Goal: Information Seeking & Learning: Check status

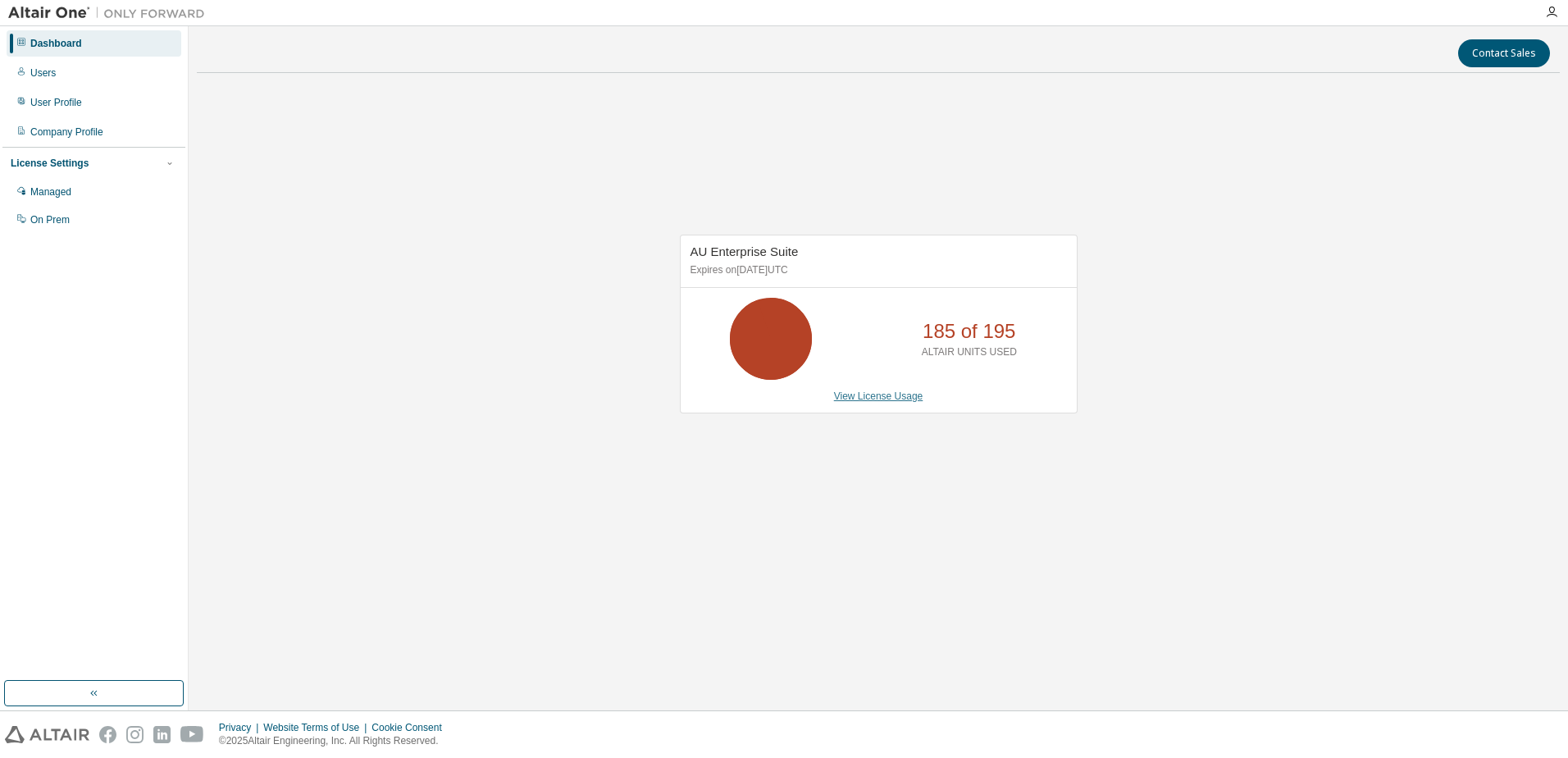
click at [862, 393] on link "View License Usage" at bounding box center [878, 396] width 90 height 12
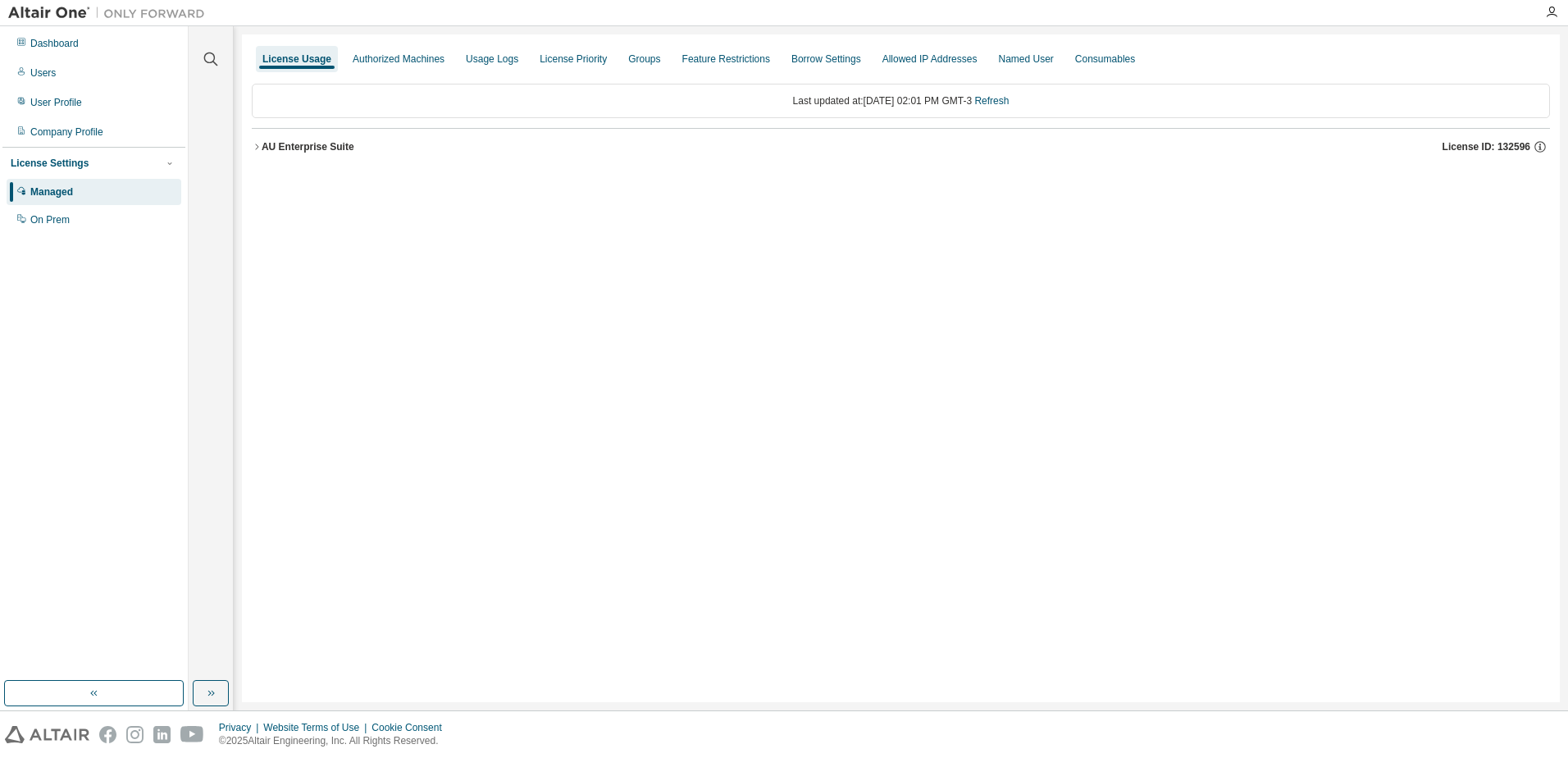
click at [350, 160] on button "AU Enterprise Suite License ID: 132596" at bounding box center [900, 147] width 1298 height 36
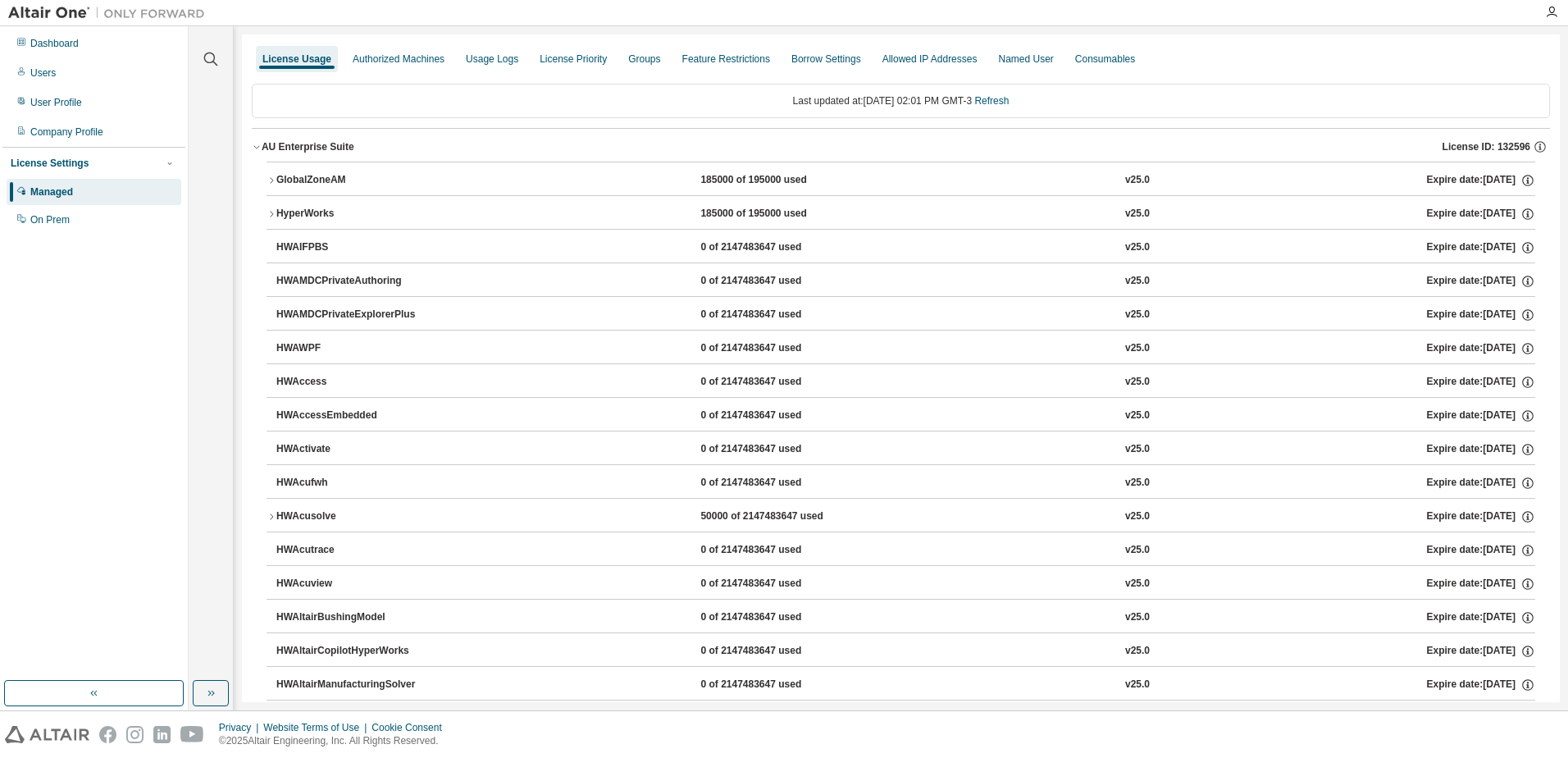
click at [76, 194] on div "Managed" at bounding box center [94, 191] width 174 height 27
click at [217, 688] on button "button" at bounding box center [211, 693] width 36 height 27
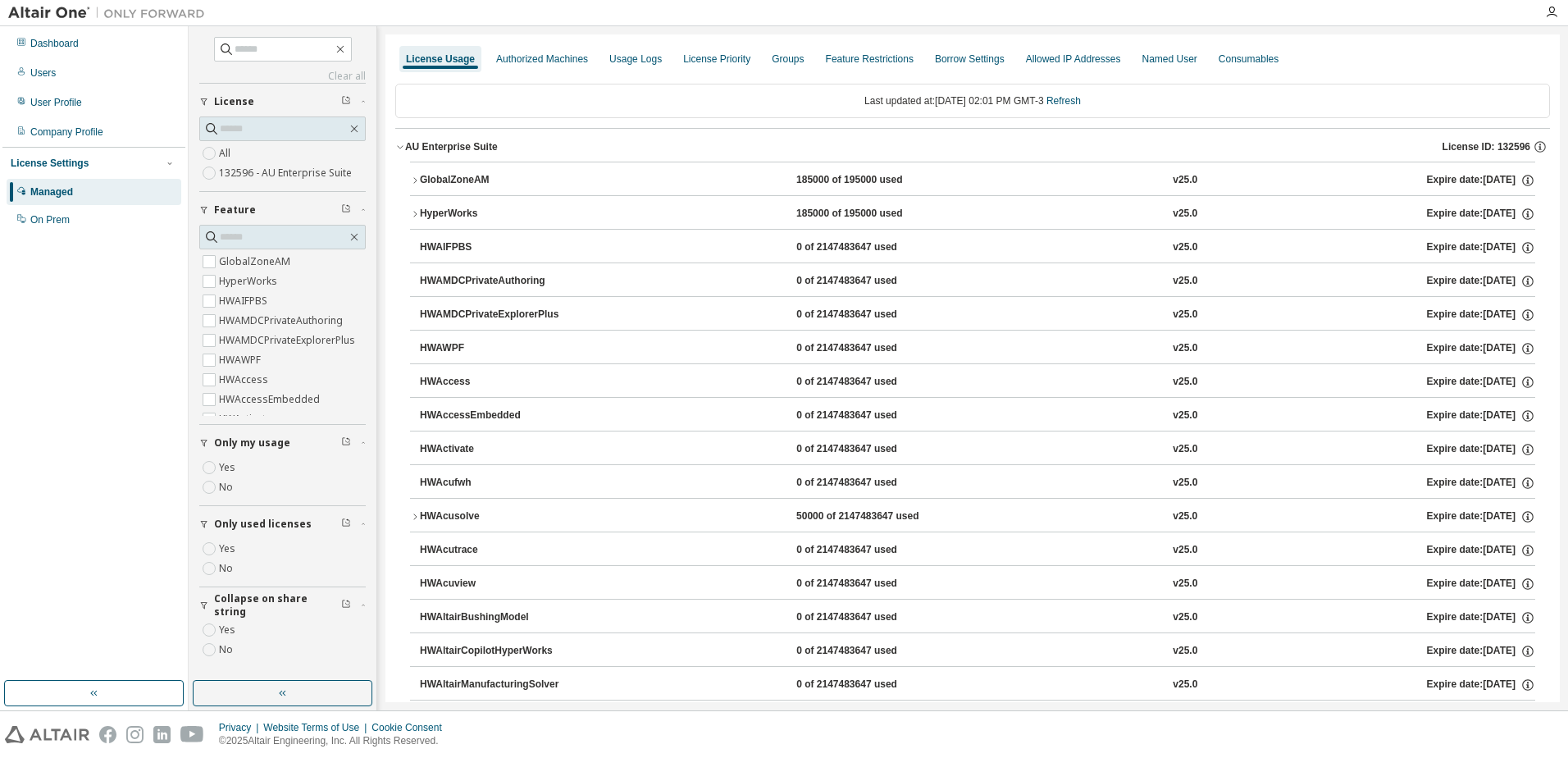
click at [226, 545] on label "Yes" at bounding box center [229, 549] width 20 height 20
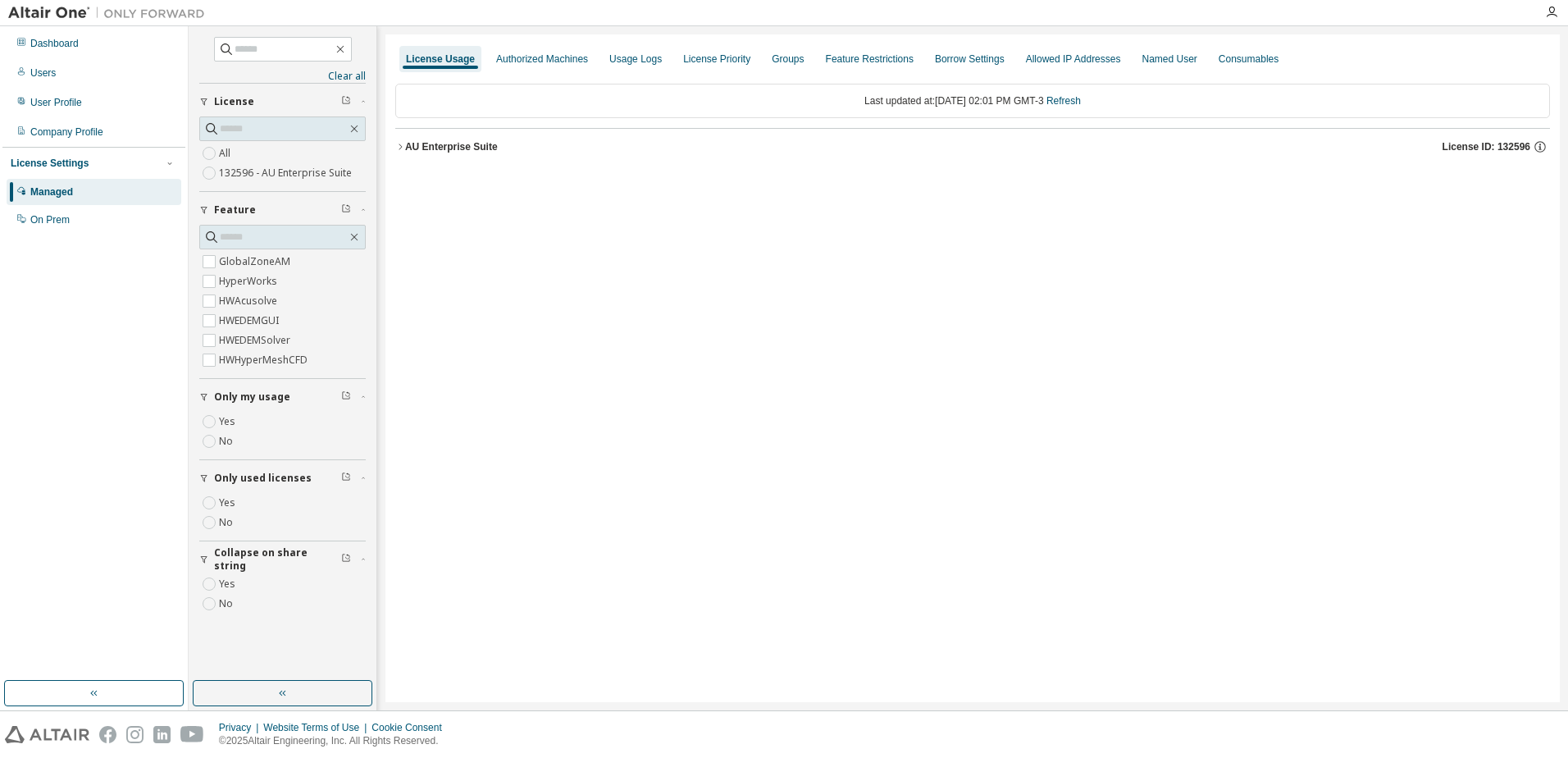
click at [461, 161] on button "AU Enterprise Suite License ID: 132596" at bounding box center [972, 147] width 1154 height 36
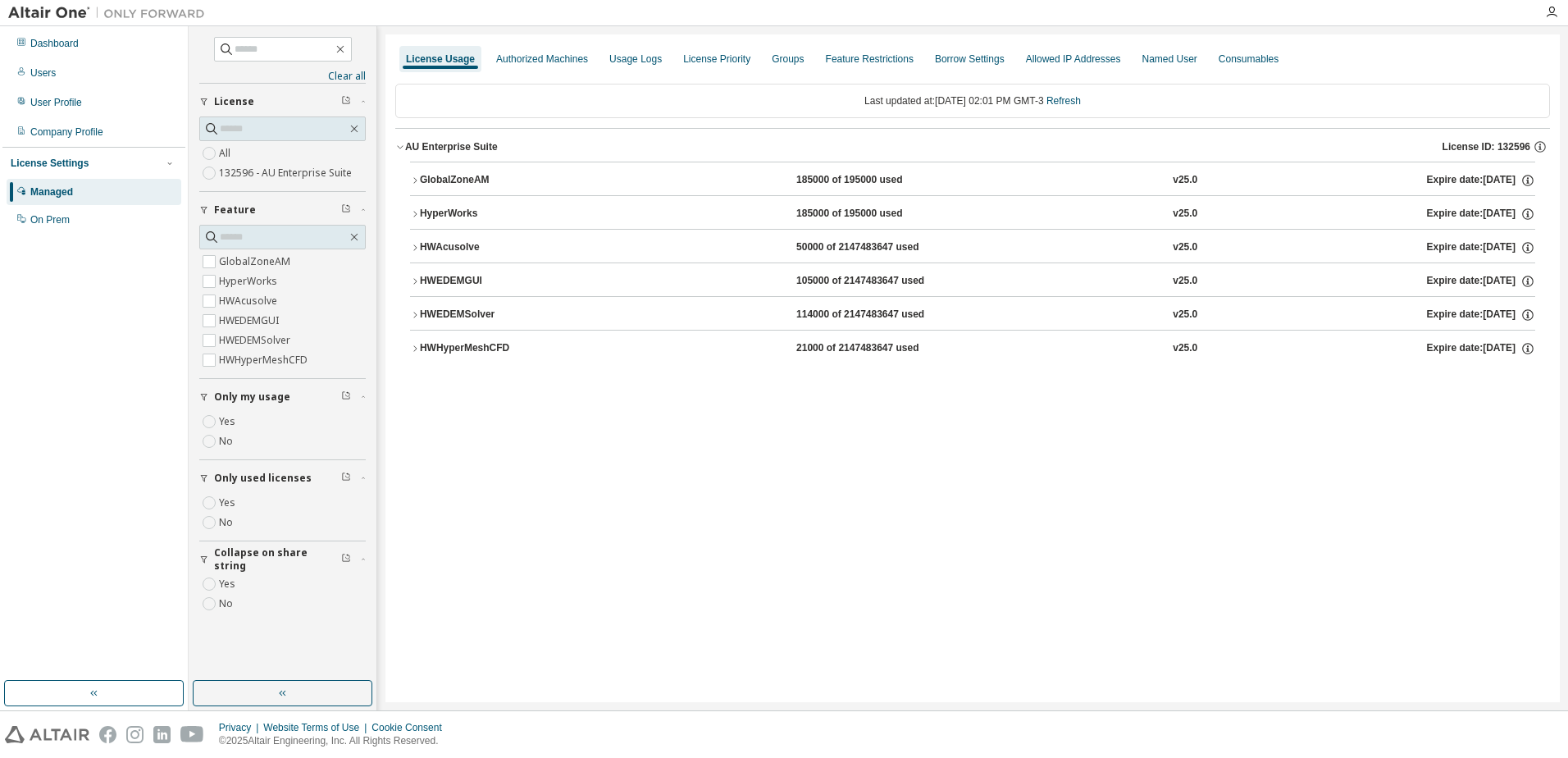
click at [551, 325] on button "HWEDEMSolver 114000 of 2147483647 used v25.0 Expire date: [DATE]" at bounding box center [973, 314] width 1125 height 36
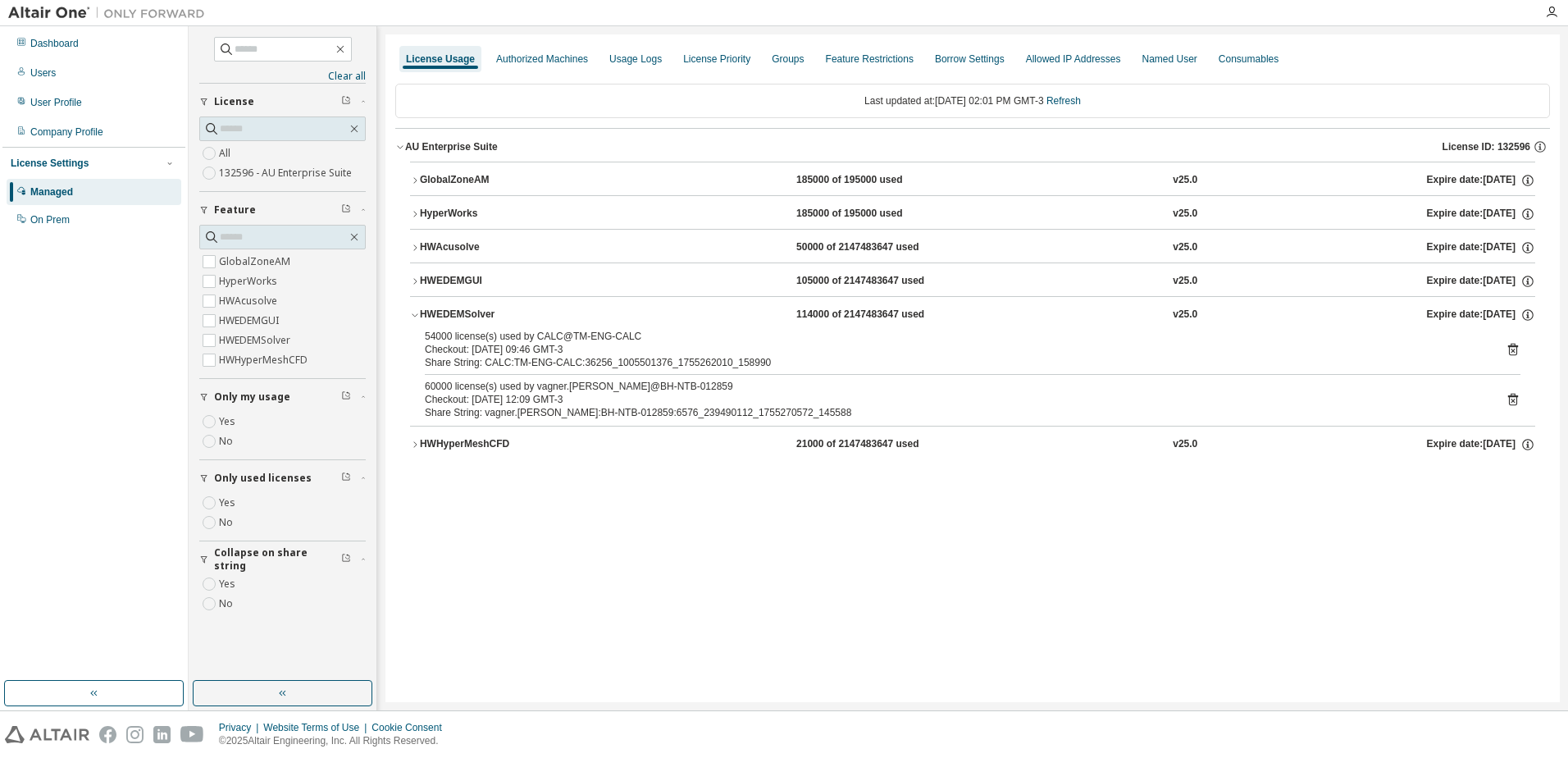
click at [586, 225] on button "HyperWorks 185000 of 195000 used v25.0 Expire date: [DATE]" at bounding box center [973, 214] width 1125 height 36
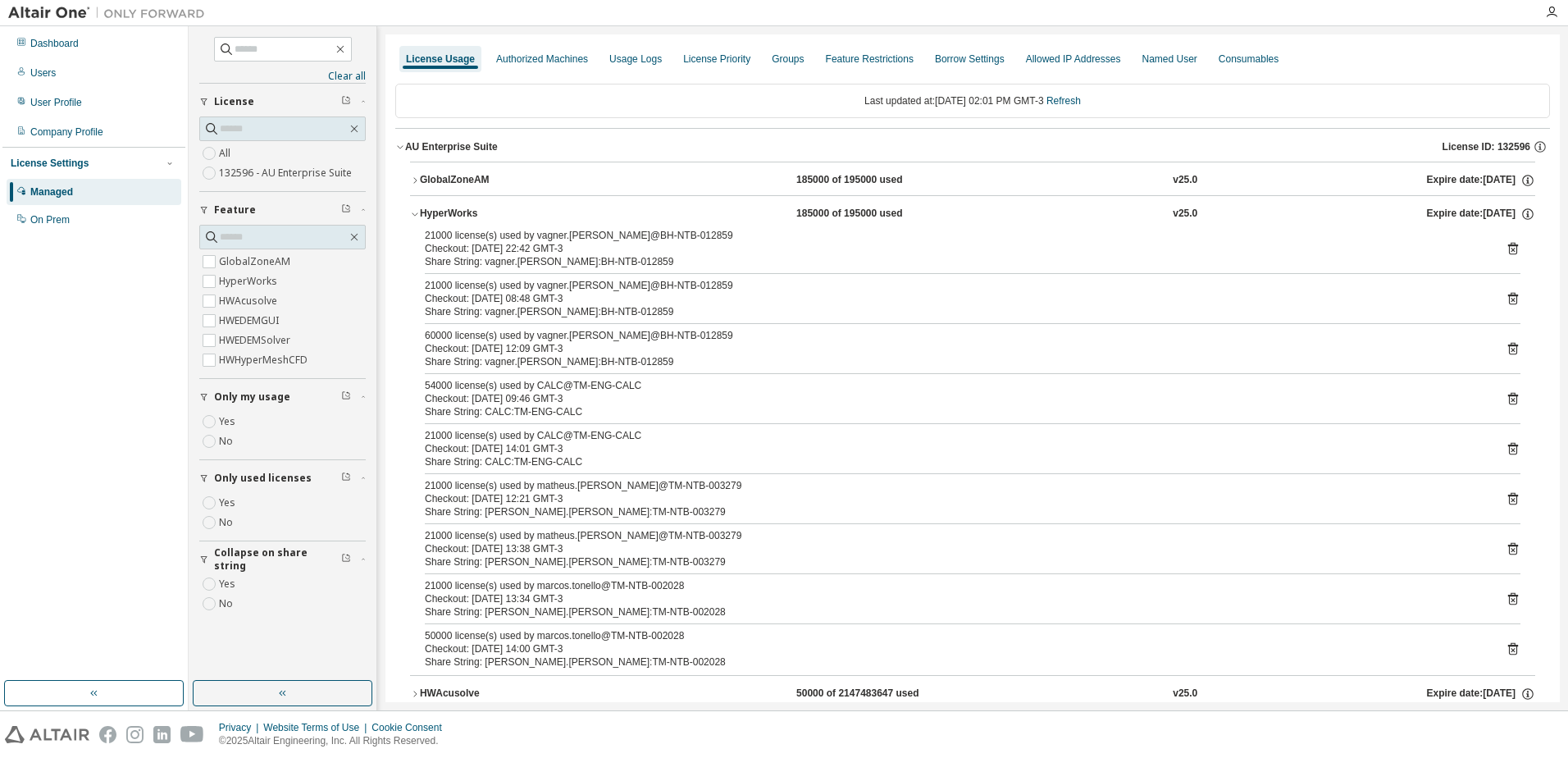
click at [602, 205] on button "HyperWorks 185000 of 195000 used v25.0 Expire date: [DATE]" at bounding box center [973, 214] width 1125 height 36
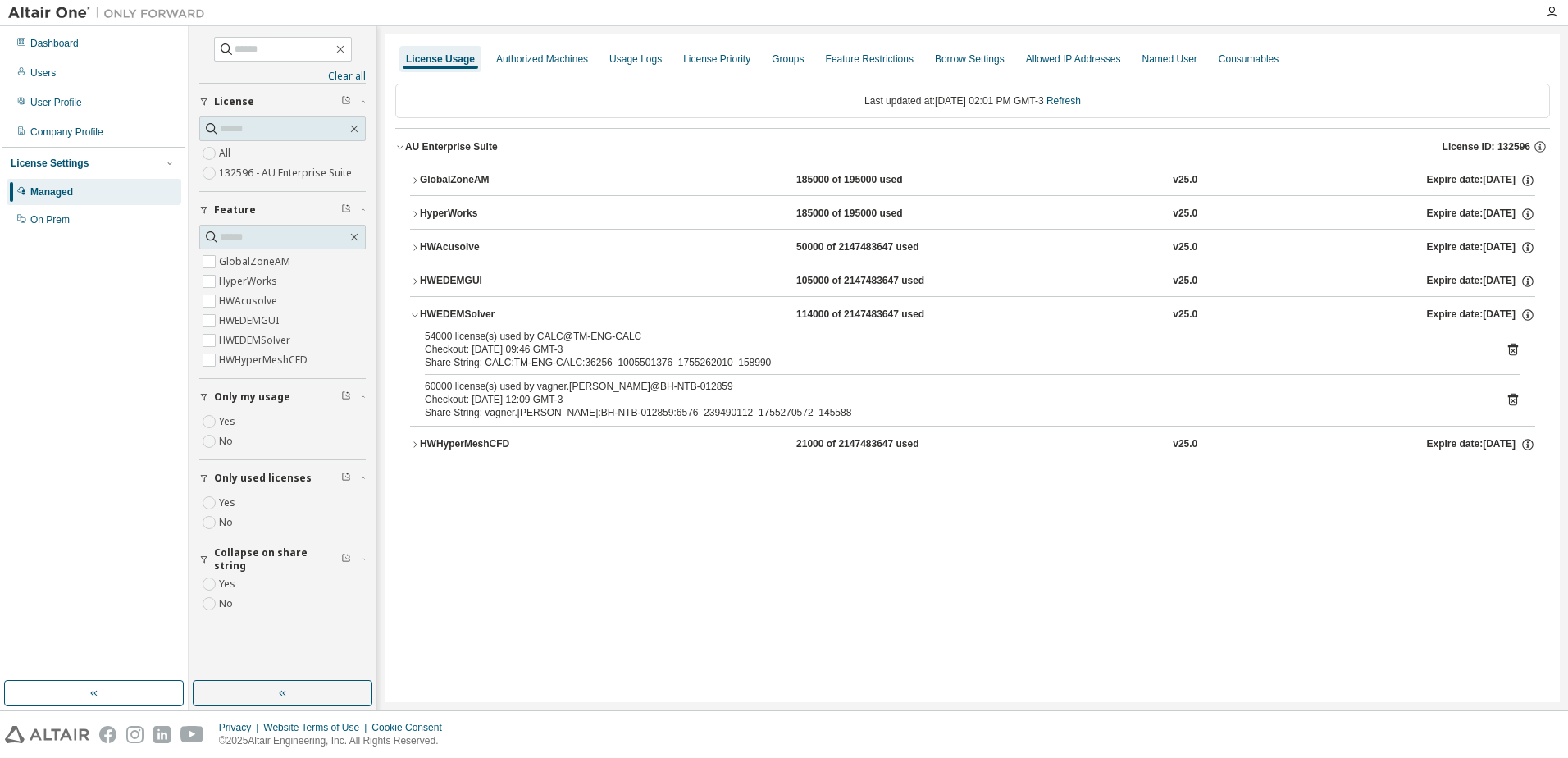
click at [555, 299] on button "HWEDEMSolver 114000 of 2147483647 used v25.0 Expire date: [DATE]" at bounding box center [973, 314] width 1125 height 36
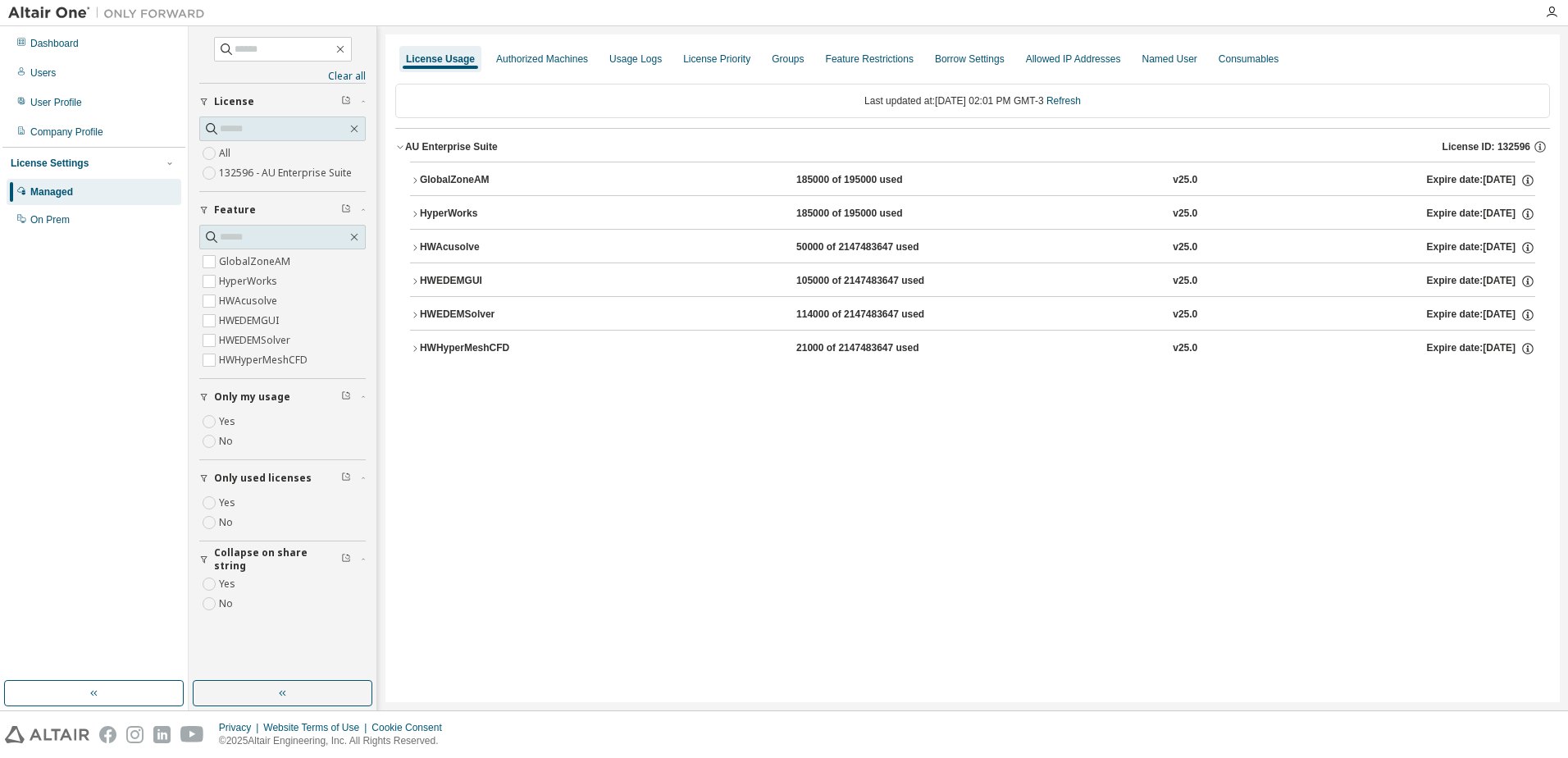
click at [569, 266] on button "HWEDEMGUI 105000 of 2147483647 used v25.0 Expire date: [DATE]" at bounding box center [973, 281] width 1125 height 36
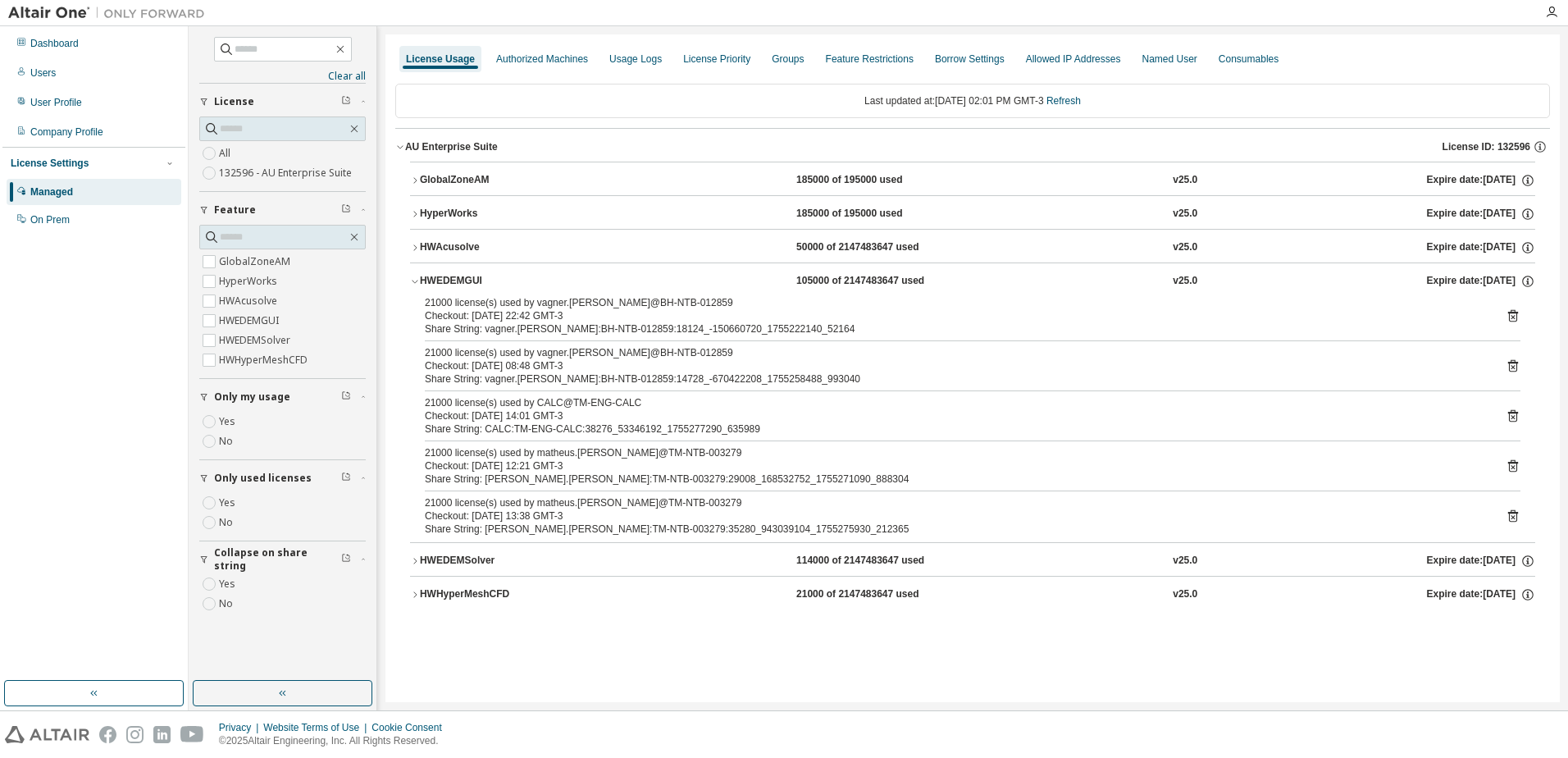
click at [628, 597] on div "HWHyperMeshCFD 21000 of 2147483647 used v25.0 Expire date: [DATE]" at bounding box center [978, 594] width 1116 height 15
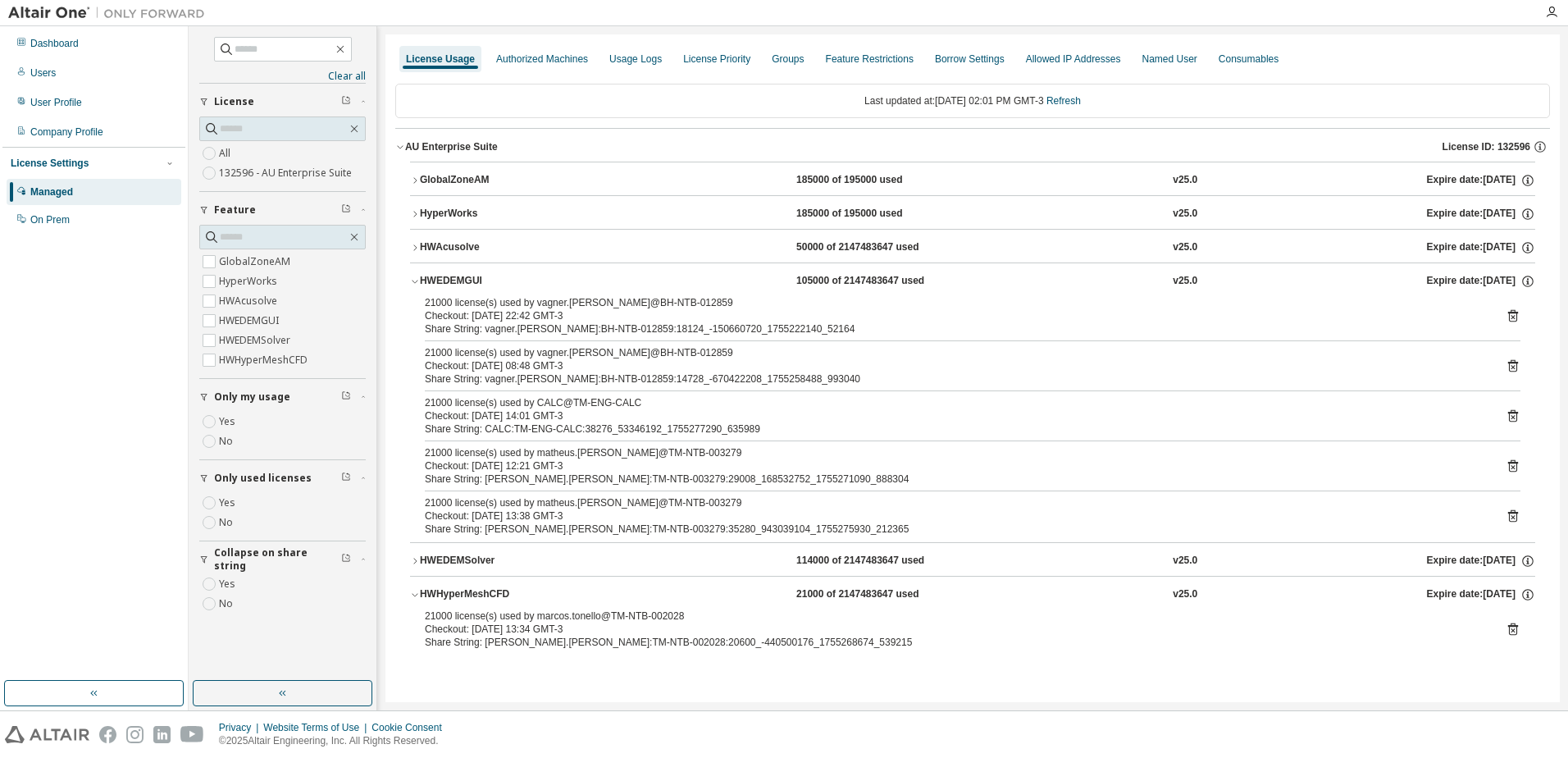
click at [804, 699] on div "License Usage Authorized Machines Usage Logs License Priority Groups Feature Re…" at bounding box center [972, 368] width 1174 height 667
click at [1508, 470] on icon at bounding box center [1513, 465] width 15 height 15
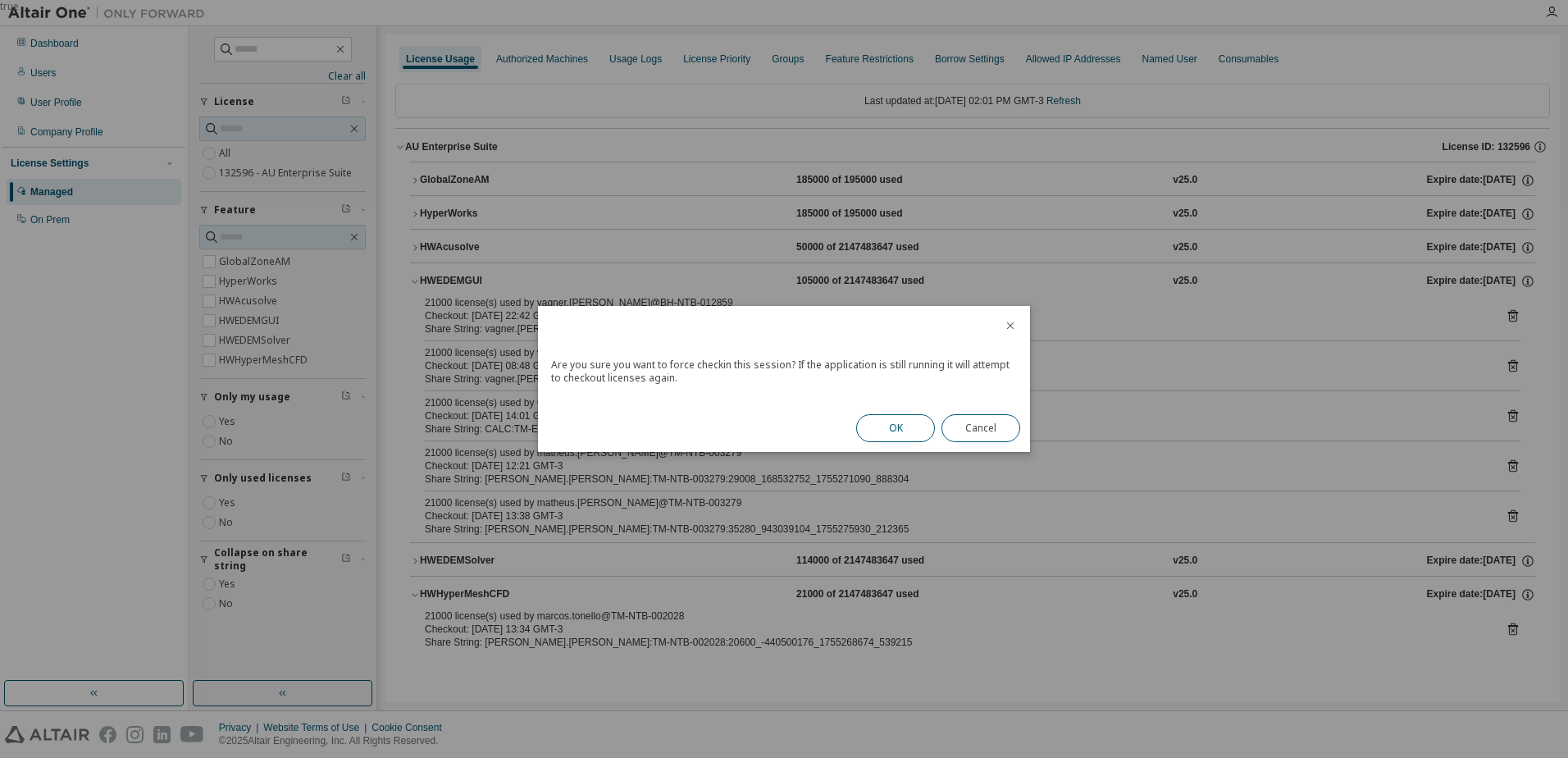
click at [909, 417] on button "OK" at bounding box center [896, 428] width 79 height 28
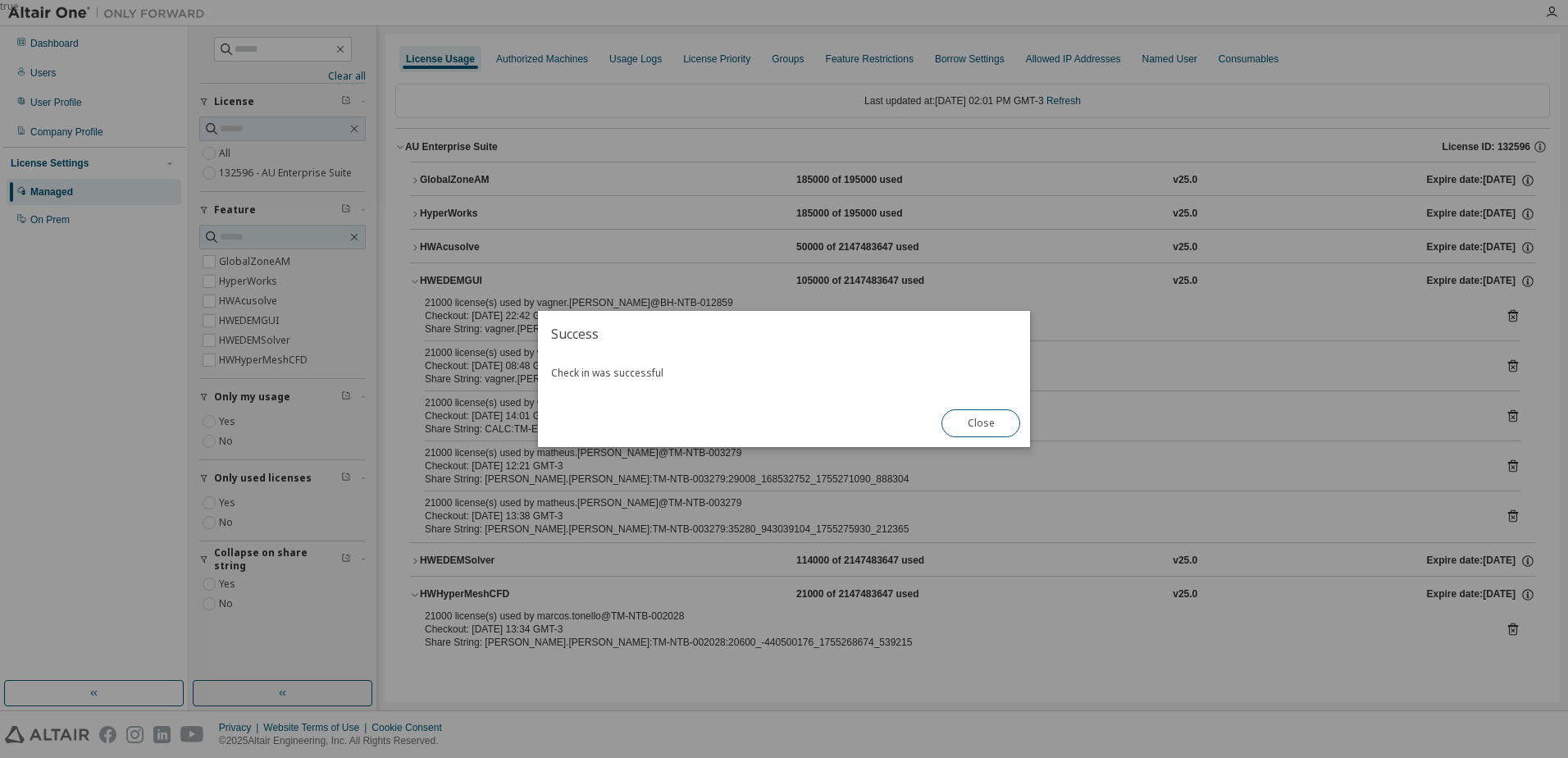
drag, startPoint x: 970, startPoint y: 415, endPoint x: 1122, endPoint y: 440, distance: 154.0
click at [970, 416] on button "Close" at bounding box center [981, 423] width 79 height 28
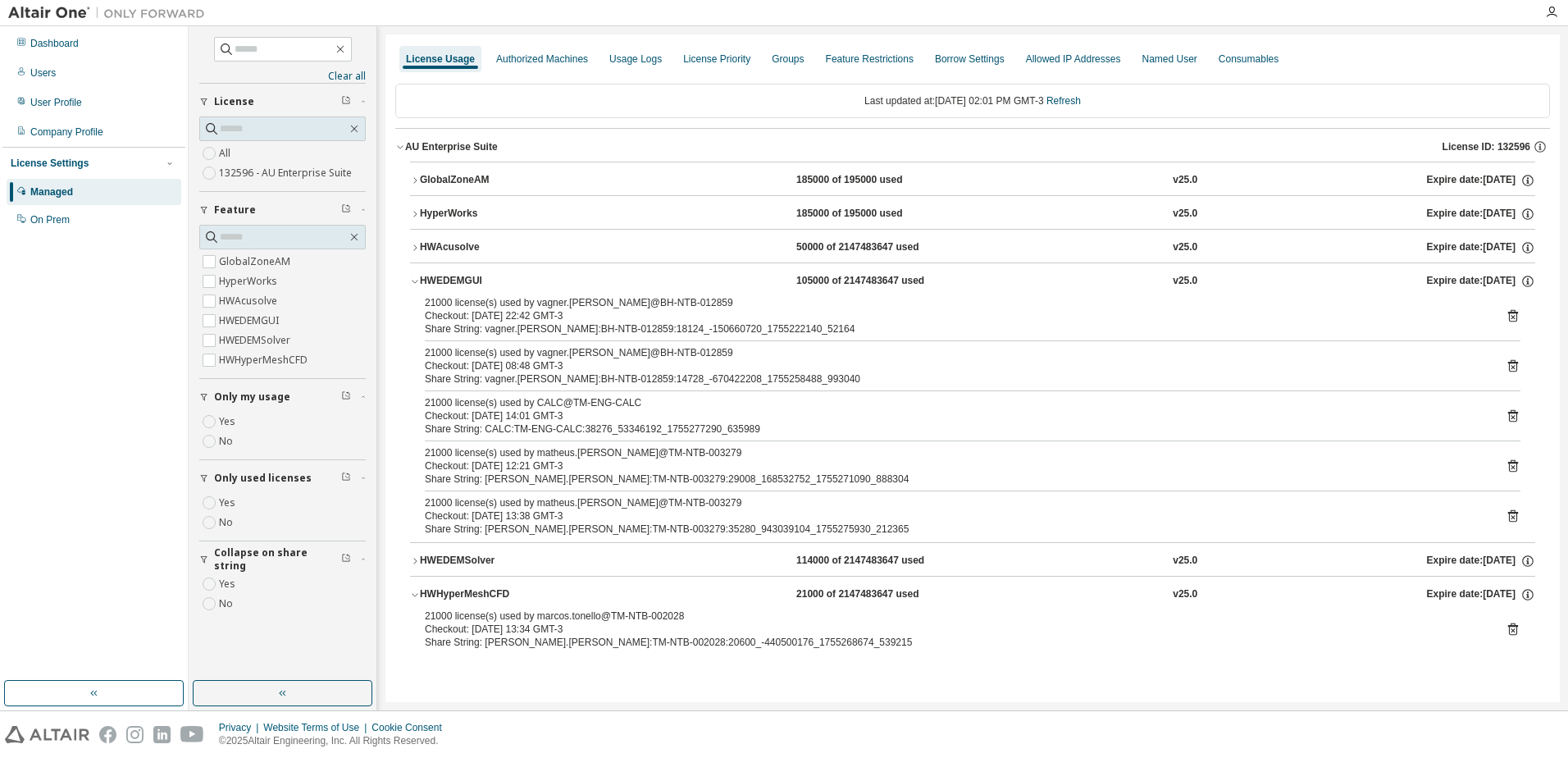
click at [1514, 511] on icon at bounding box center [1513, 516] width 15 height 15
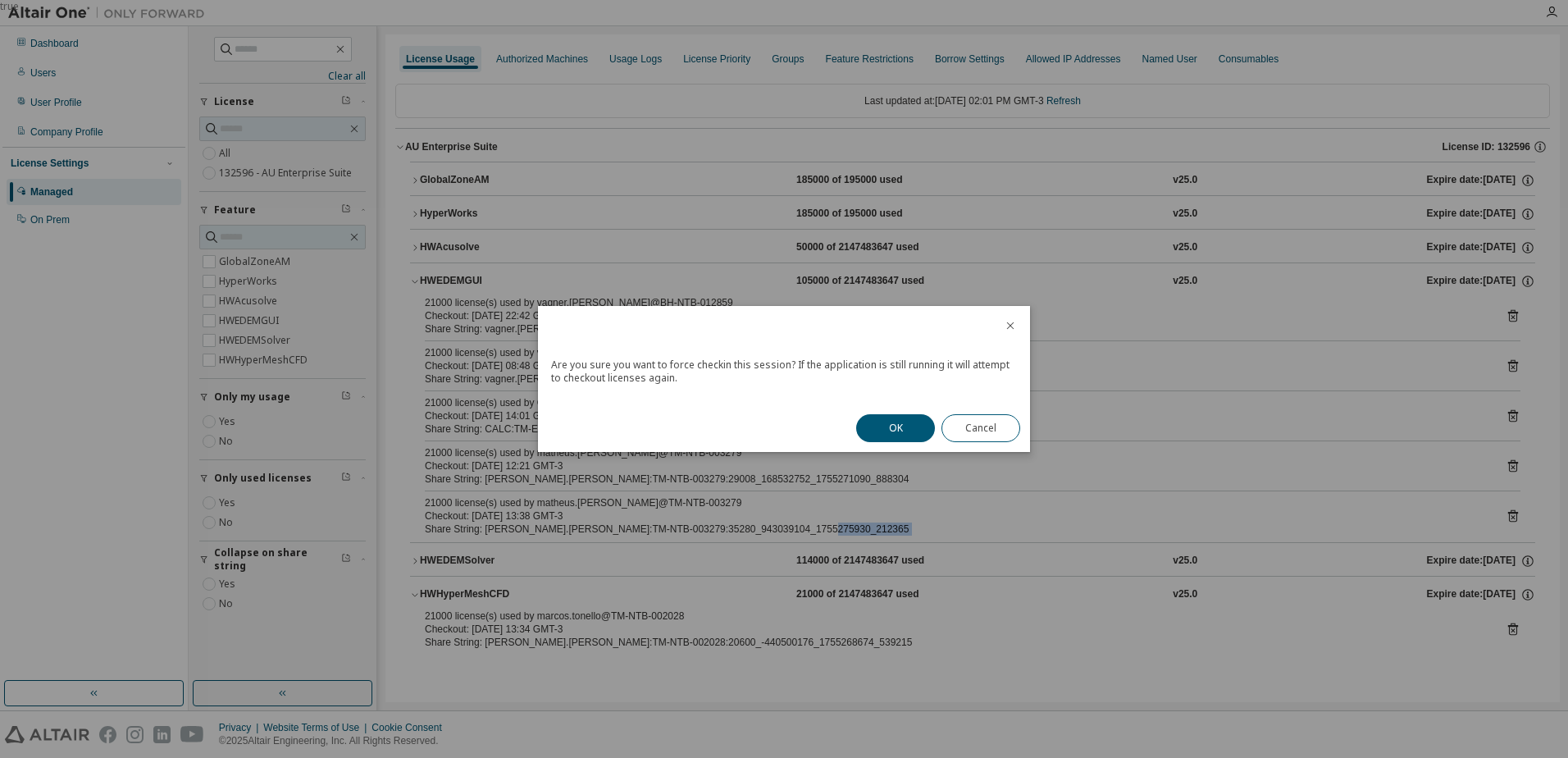
click at [891, 431] on button "OK" at bounding box center [896, 428] width 79 height 28
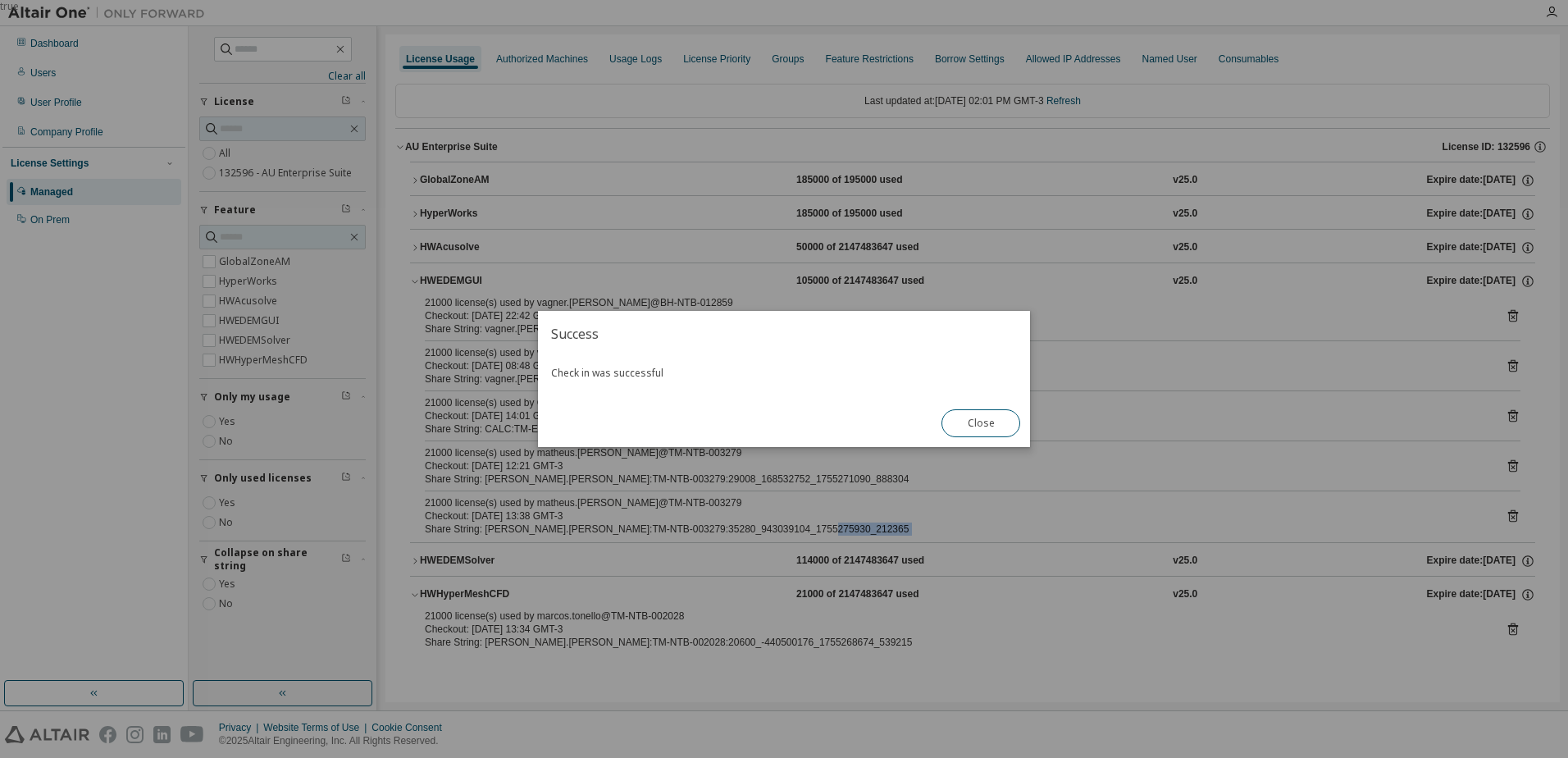
click at [1011, 434] on button "Close" at bounding box center [981, 423] width 79 height 28
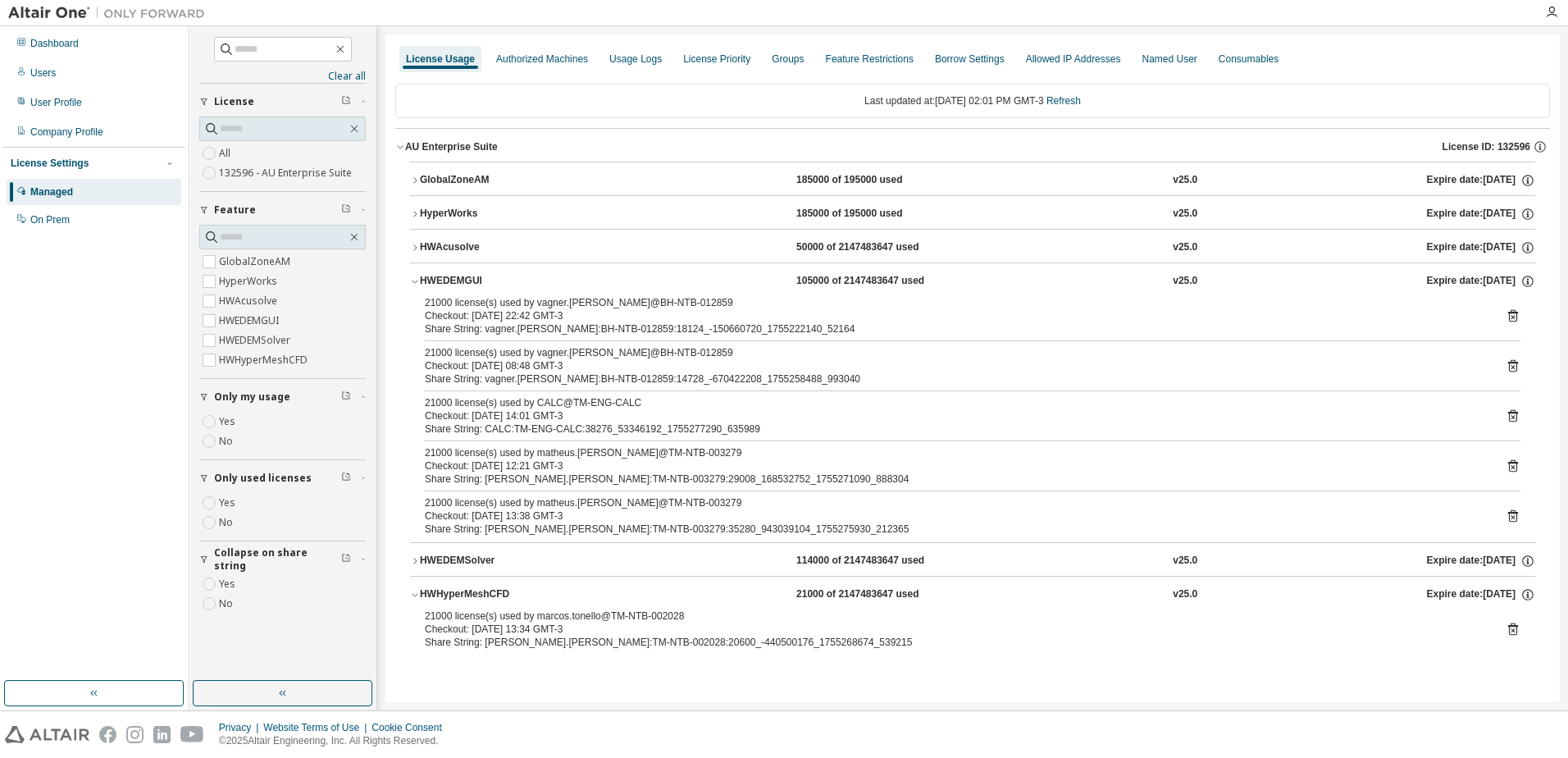
click at [1510, 631] on icon at bounding box center [1513, 629] width 10 height 12
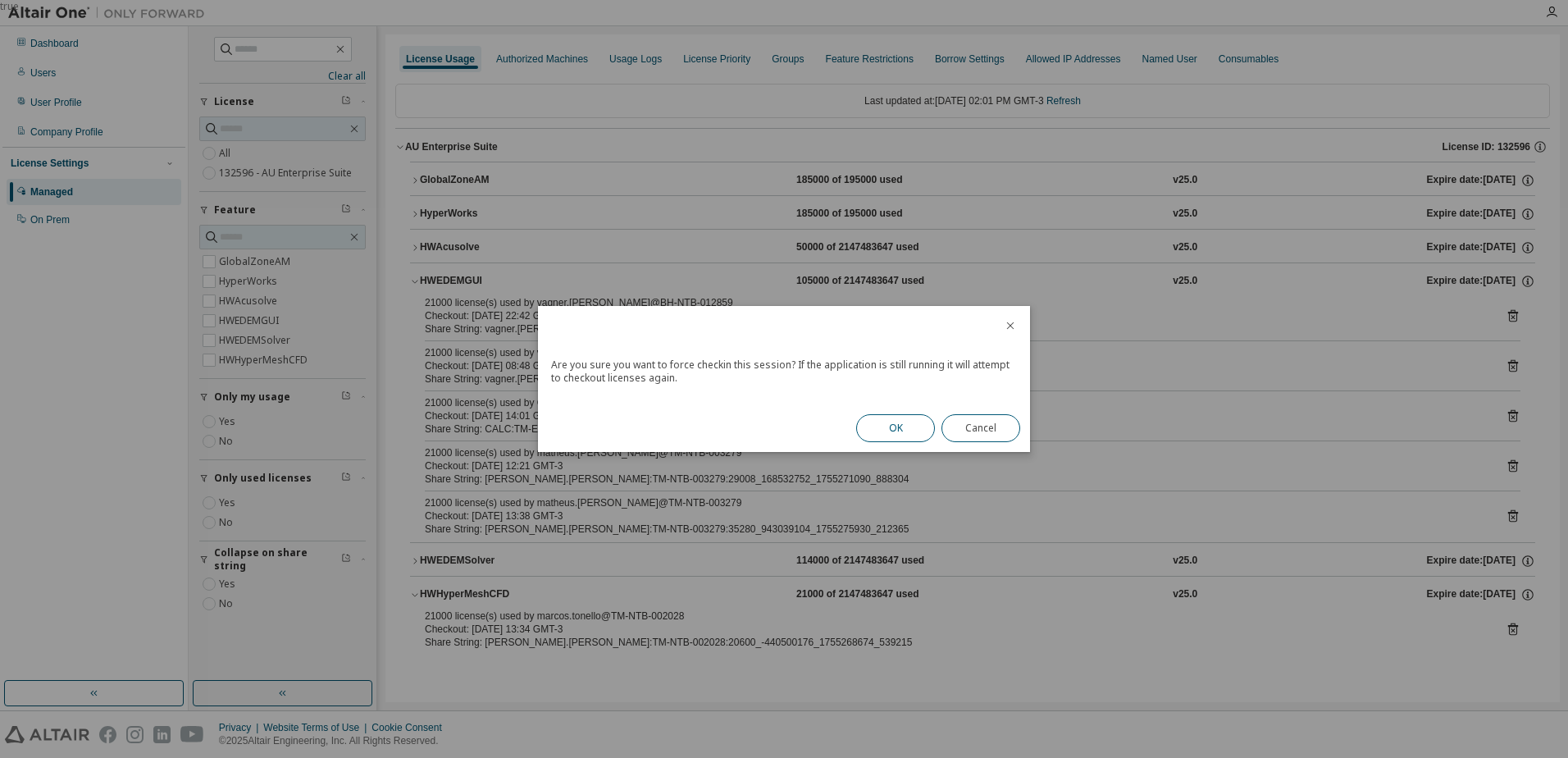
click at [898, 432] on button "OK" at bounding box center [896, 428] width 79 height 28
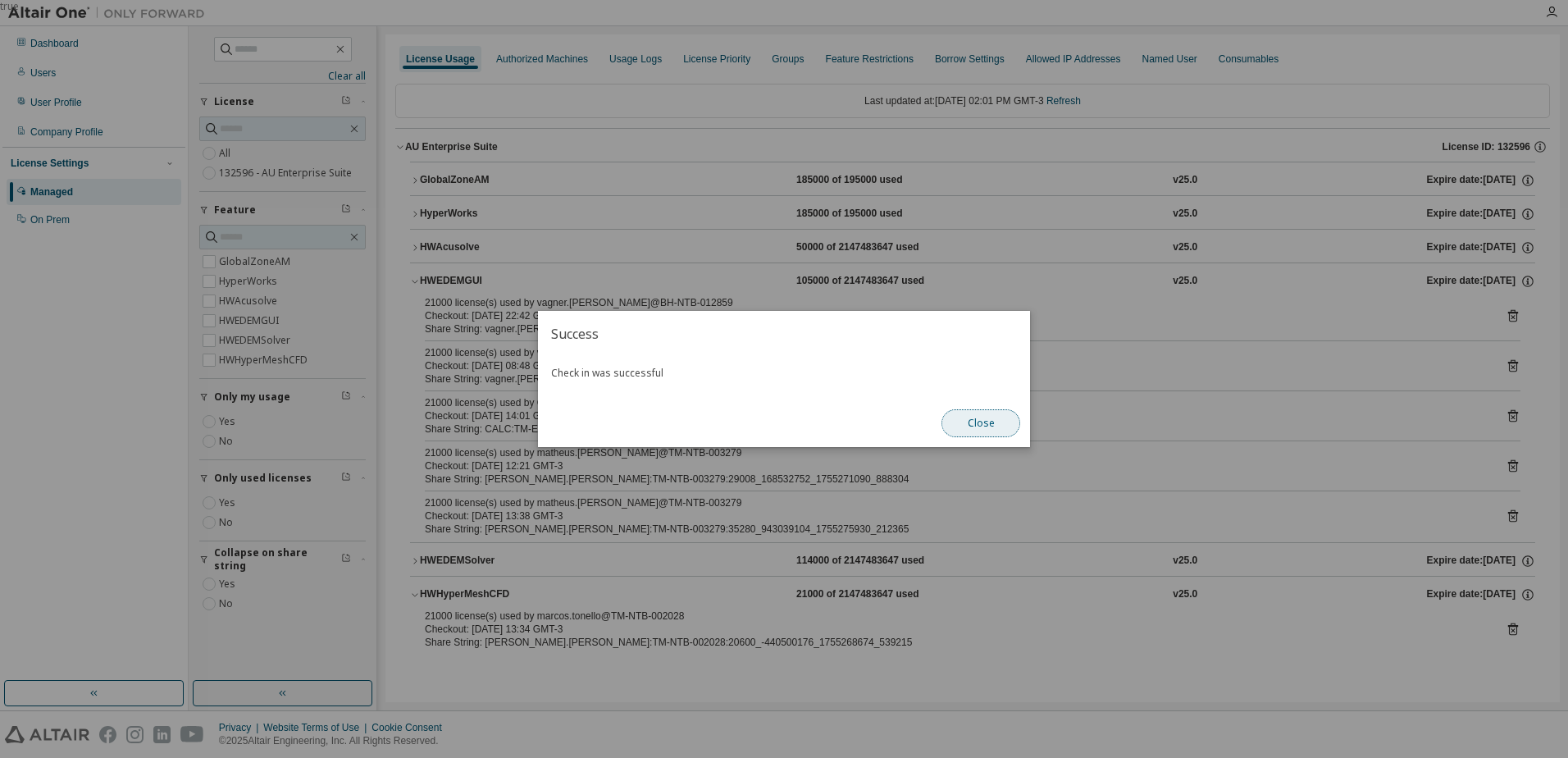
click at [963, 419] on button "Close" at bounding box center [981, 423] width 79 height 28
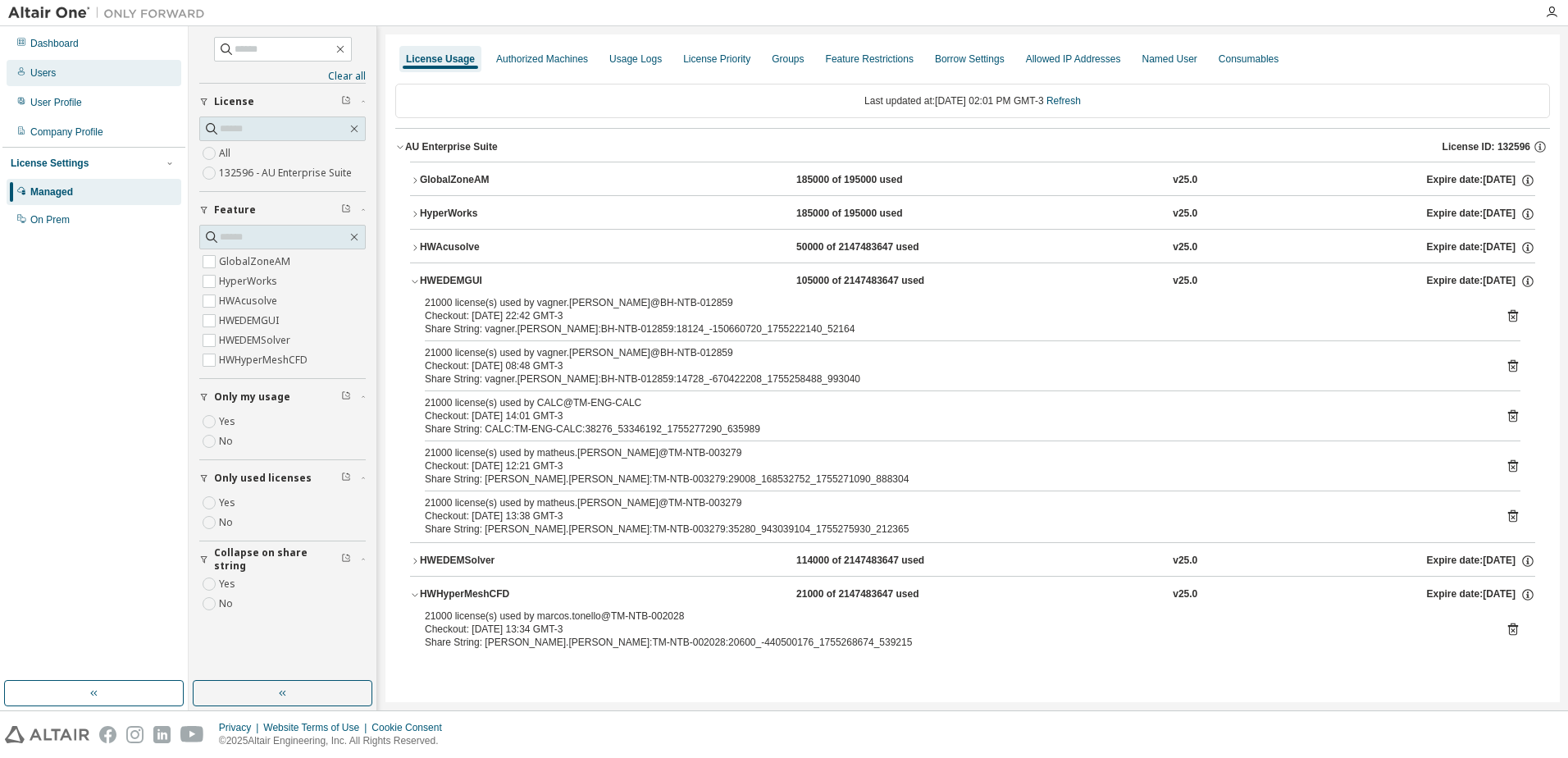
drag, startPoint x: 66, startPoint y: 45, endPoint x: 164, endPoint y: 64, distance: 99.8
click at [66, 46] on div "Dashboard" at bounding box center [54, 42] width 48 height 13
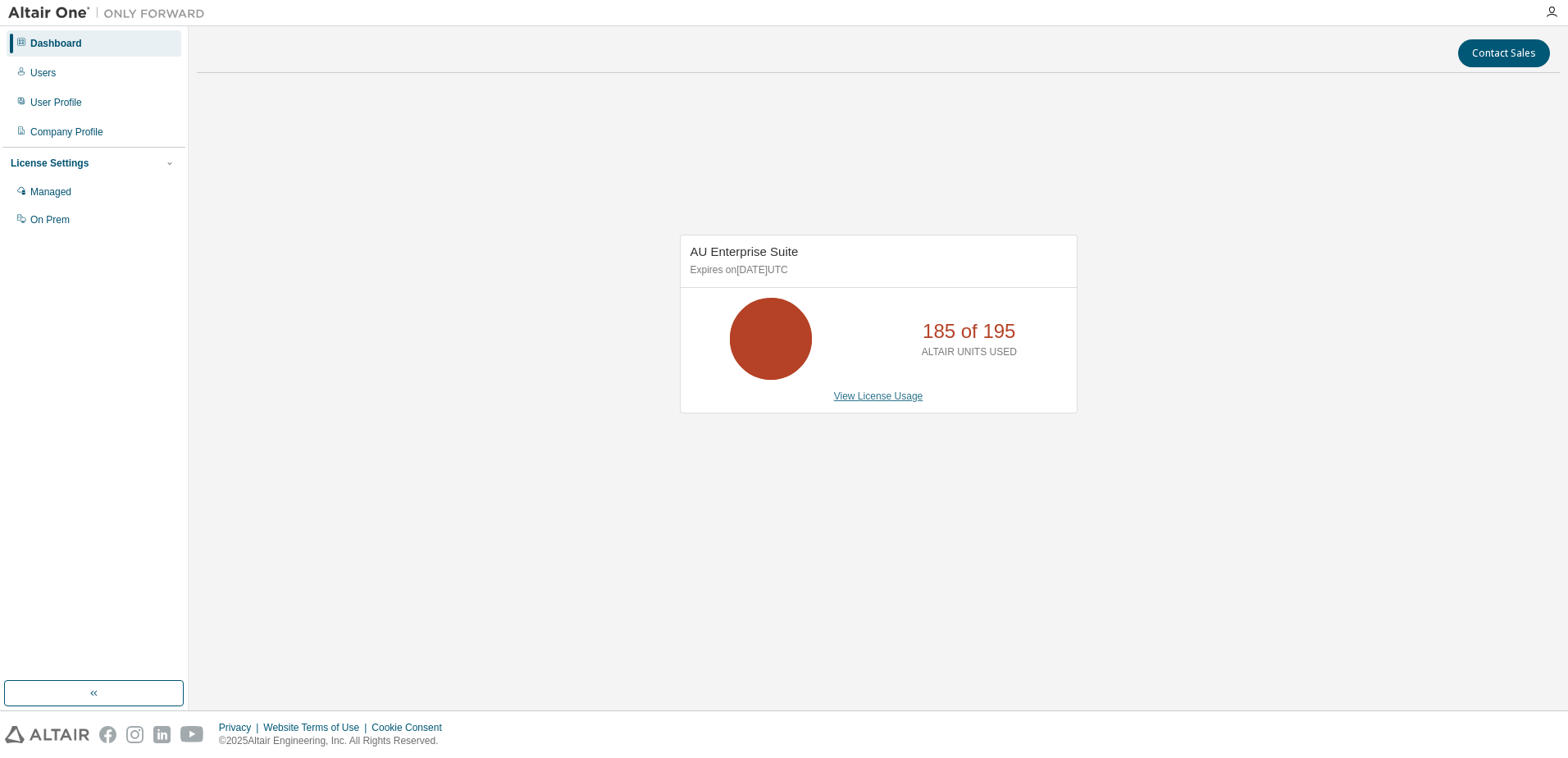
click at [874, 393] on link "View License Usage" at bounding box center [878, 396] width 90 height 12
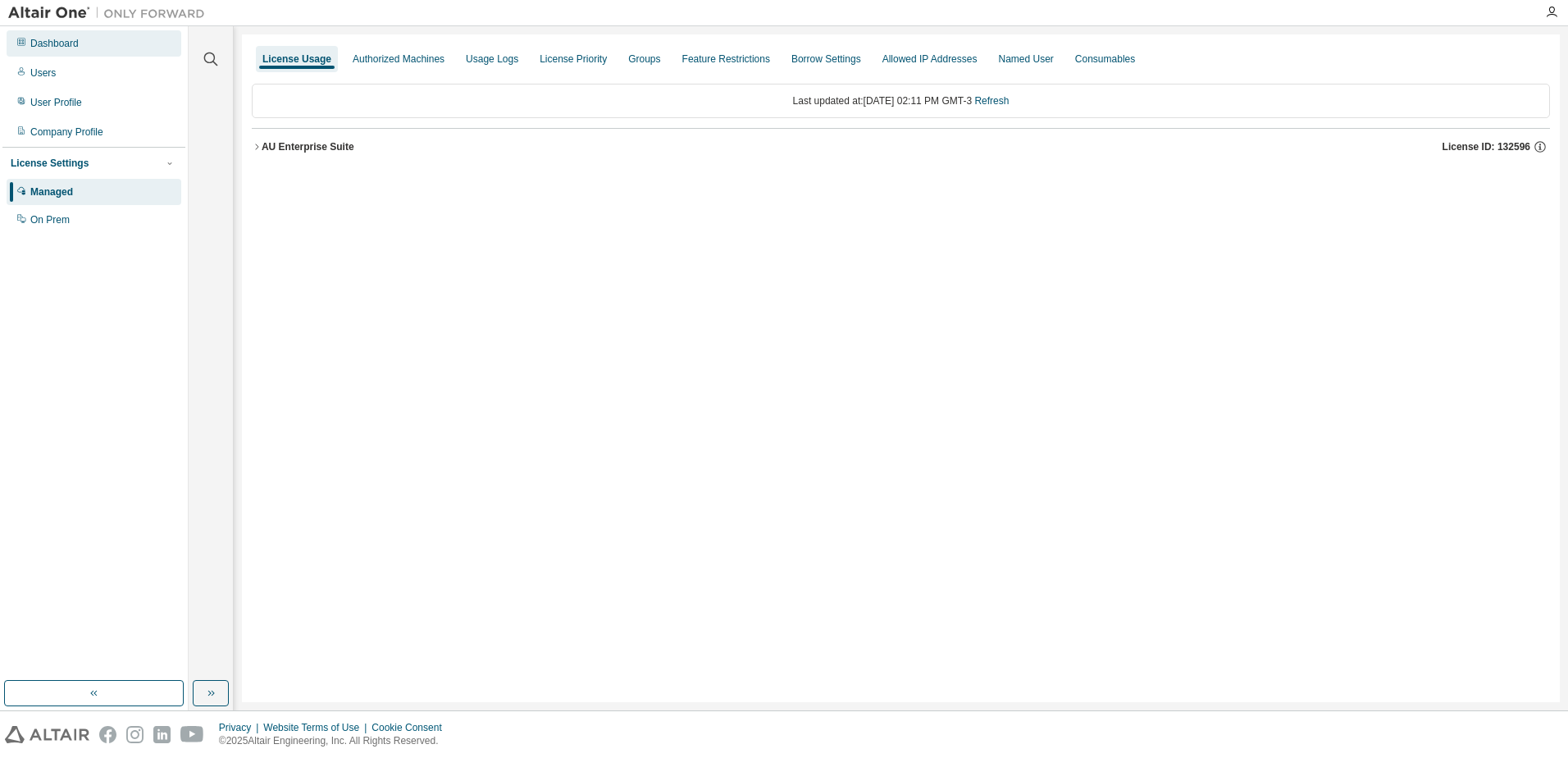
click at [88, 46] on div "Dashboard" at bounding box center [94, 43] width 174 height 27
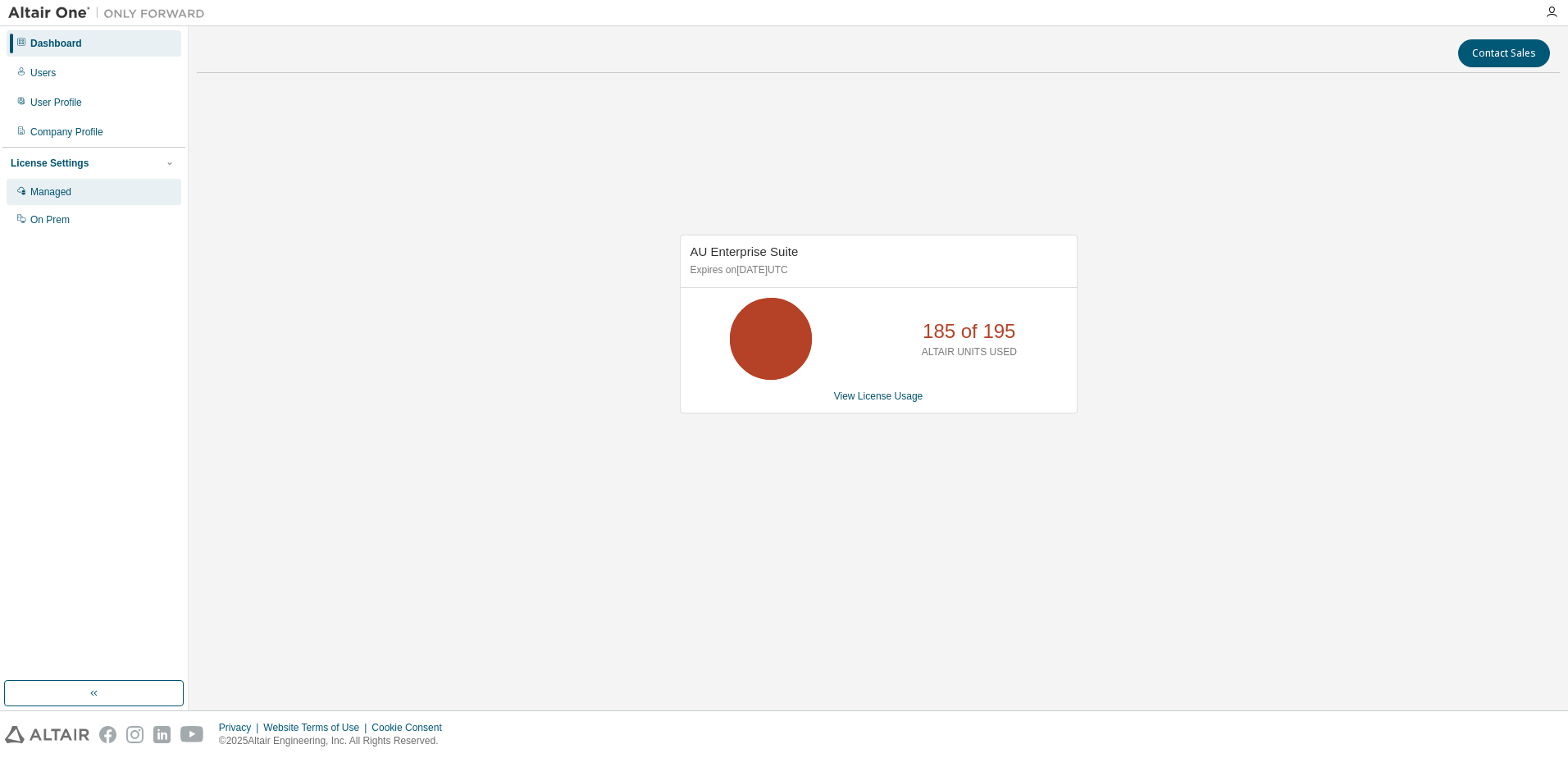
click at [81, 193] on div "Managed" at bounding box center [94, 191] width 174 height 27
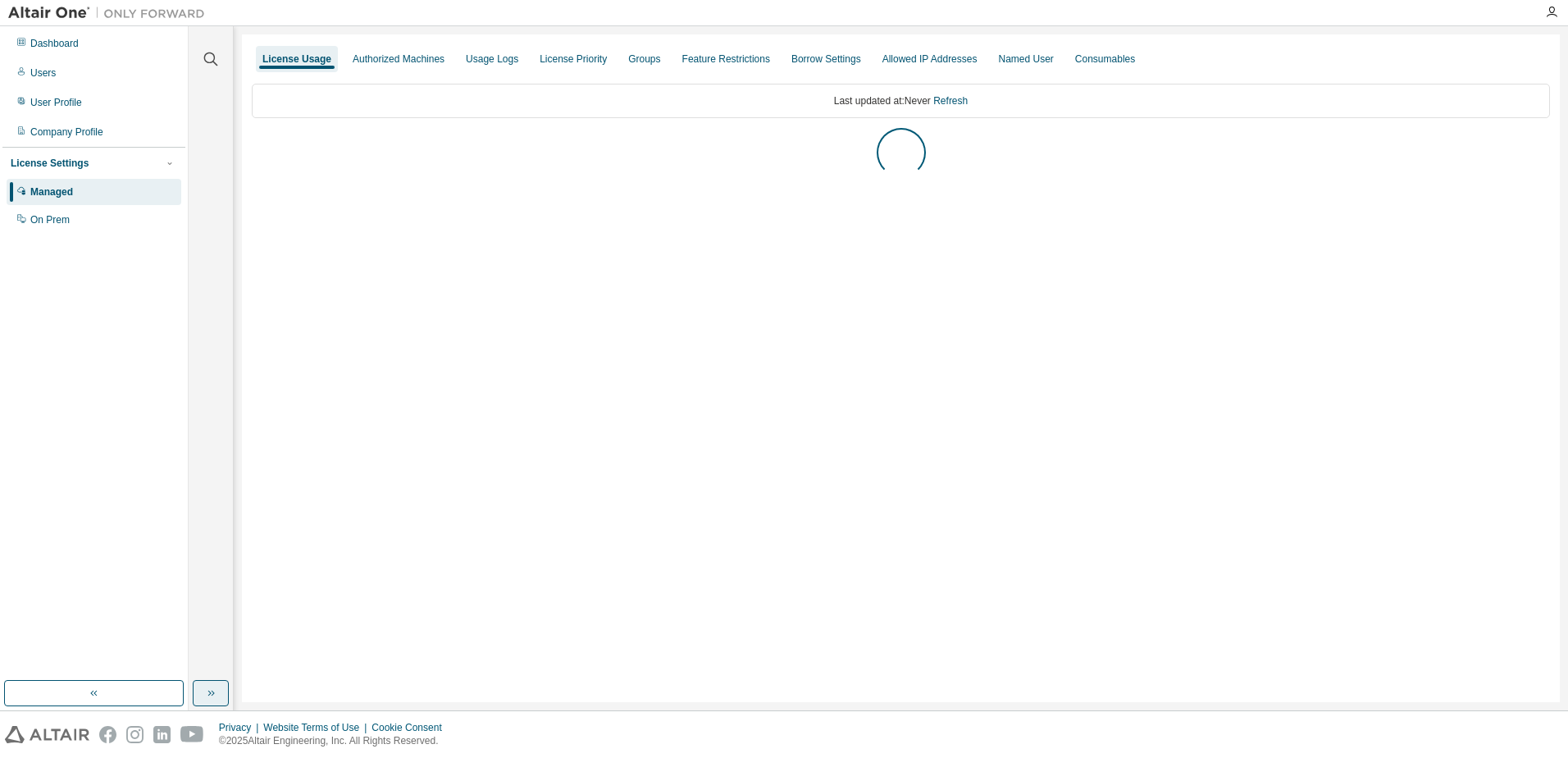
click at [206, 691] on icon "button" at bounding box center [210, 692] width 13 height 13
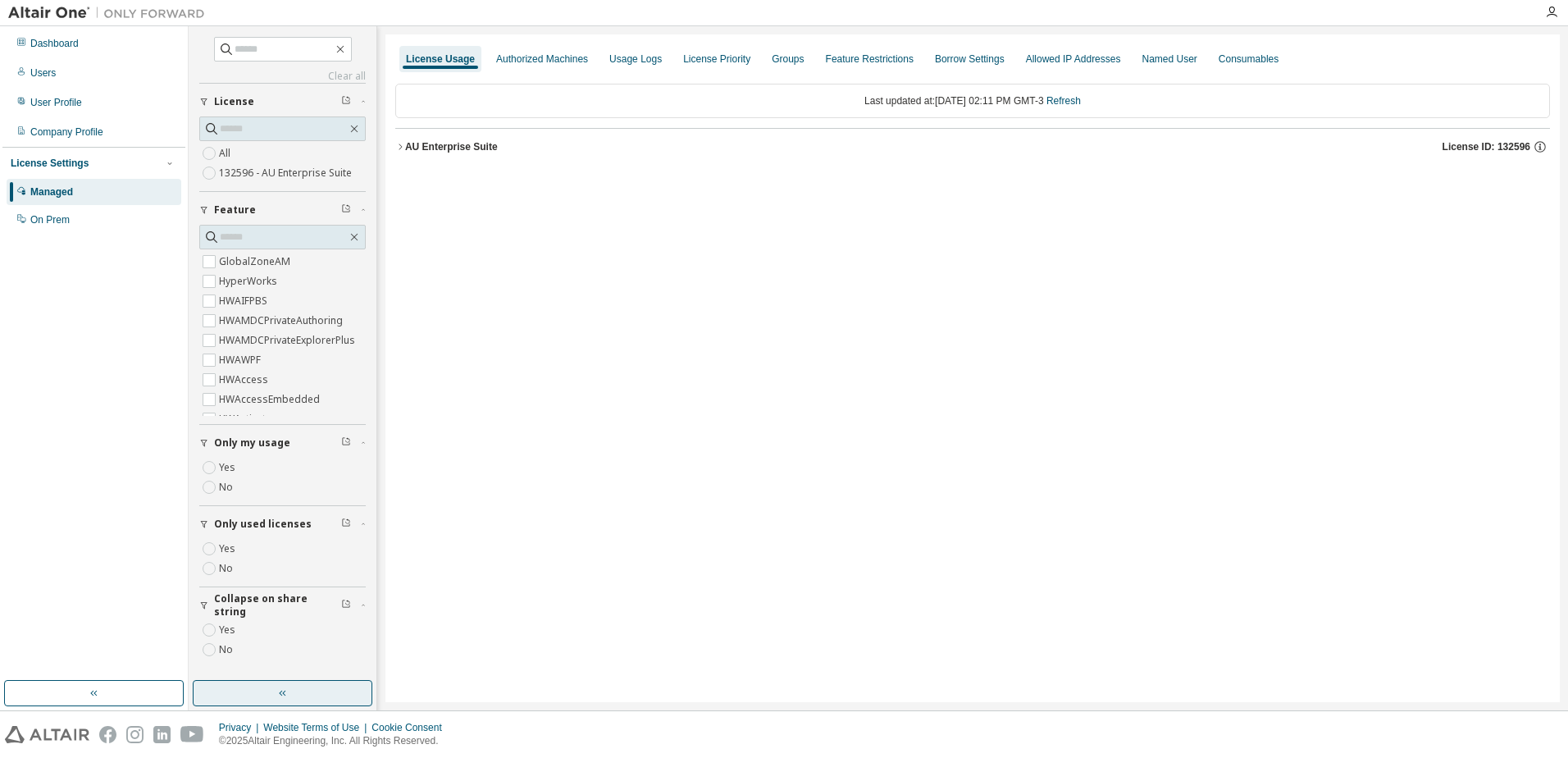
click at [231, 541] on label "Yes" at bounding box center [229, 549] width 20 height 20
click at [422, 152] on div "AU Enterprise Suite" at bounding box center [451, 146] width 93 height 13
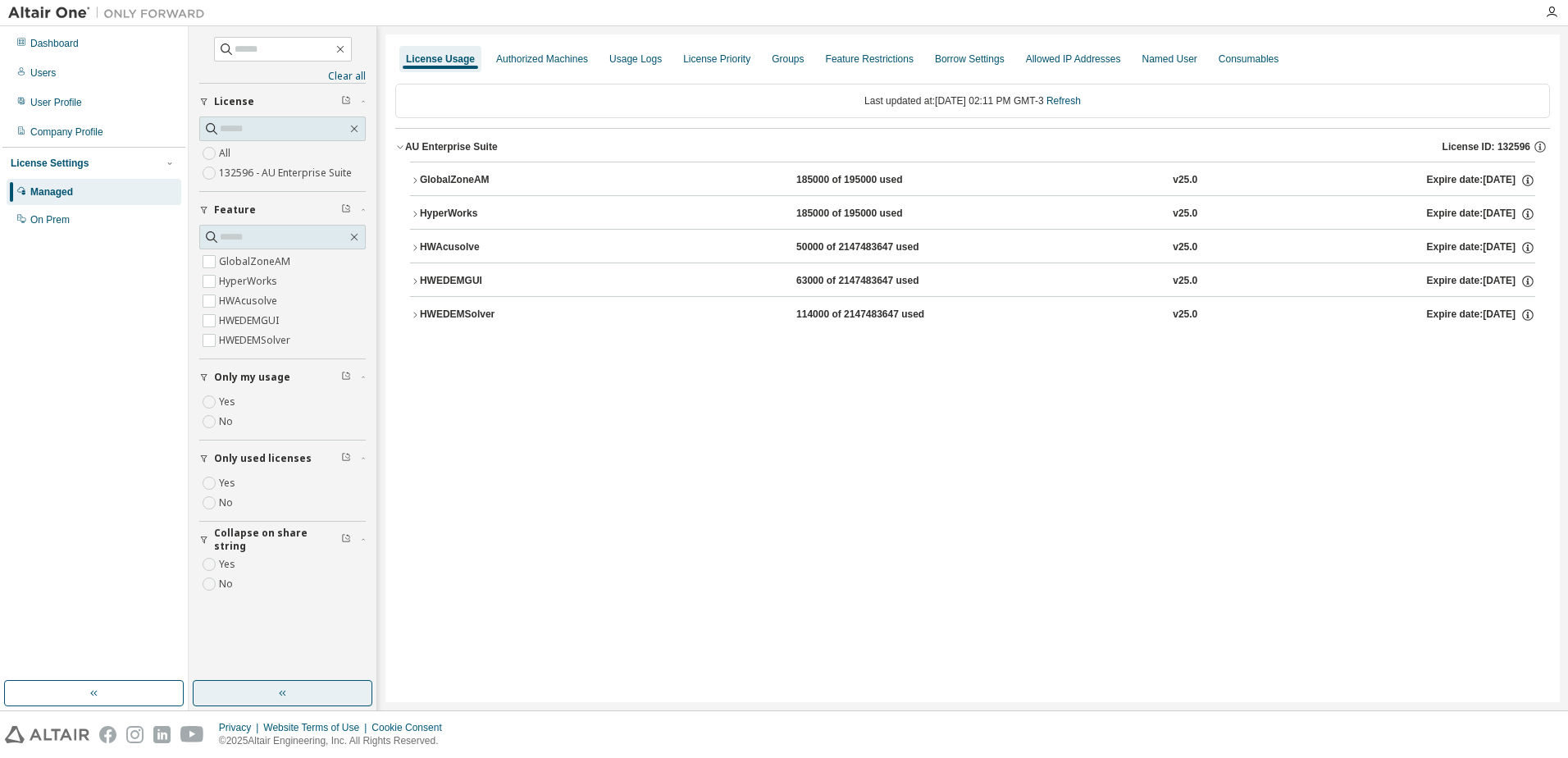
click at [457, 324] on button "HWEDEMSolver 114000 of 2147483647 used v25.0 Expire date: [DATE]" at bounding box center [973, 314] width 1125 height 36
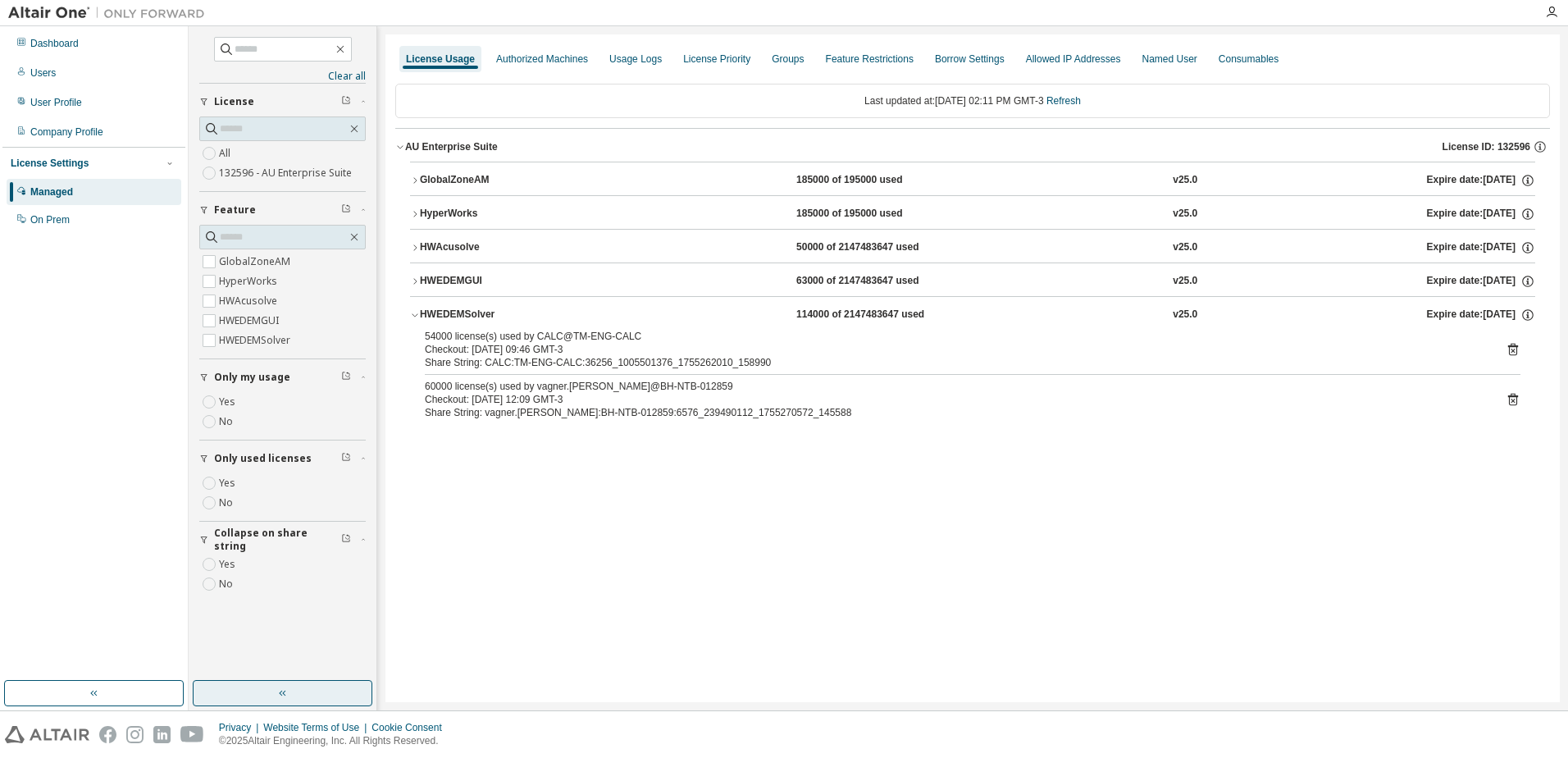
click at [477, 252] on div "HWAcusolve" at bounding box center [494, 247] width 148 height 15
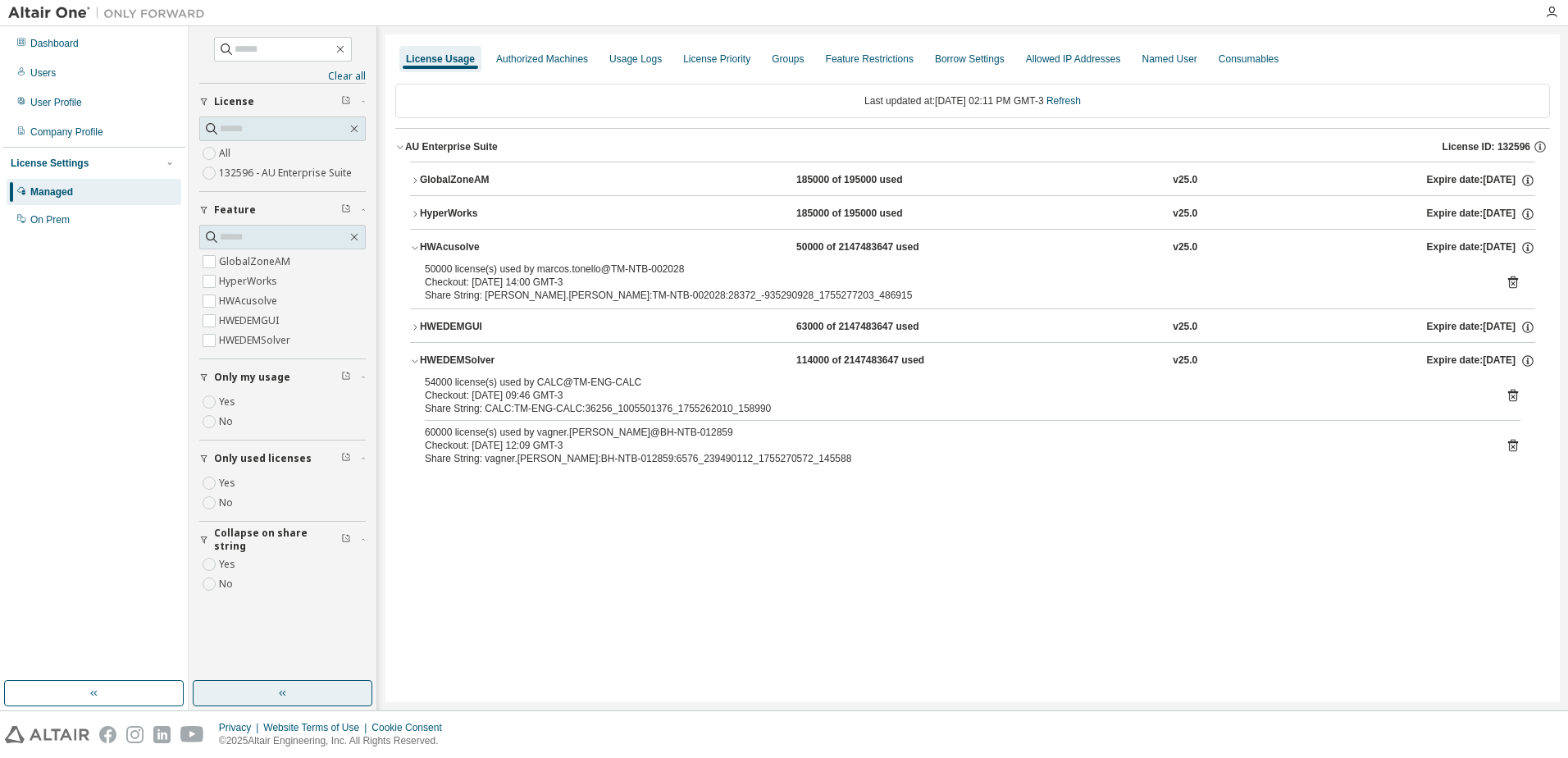
click at [1506, 279] on icon at bounding box center [1513, 282] width 15 height 15
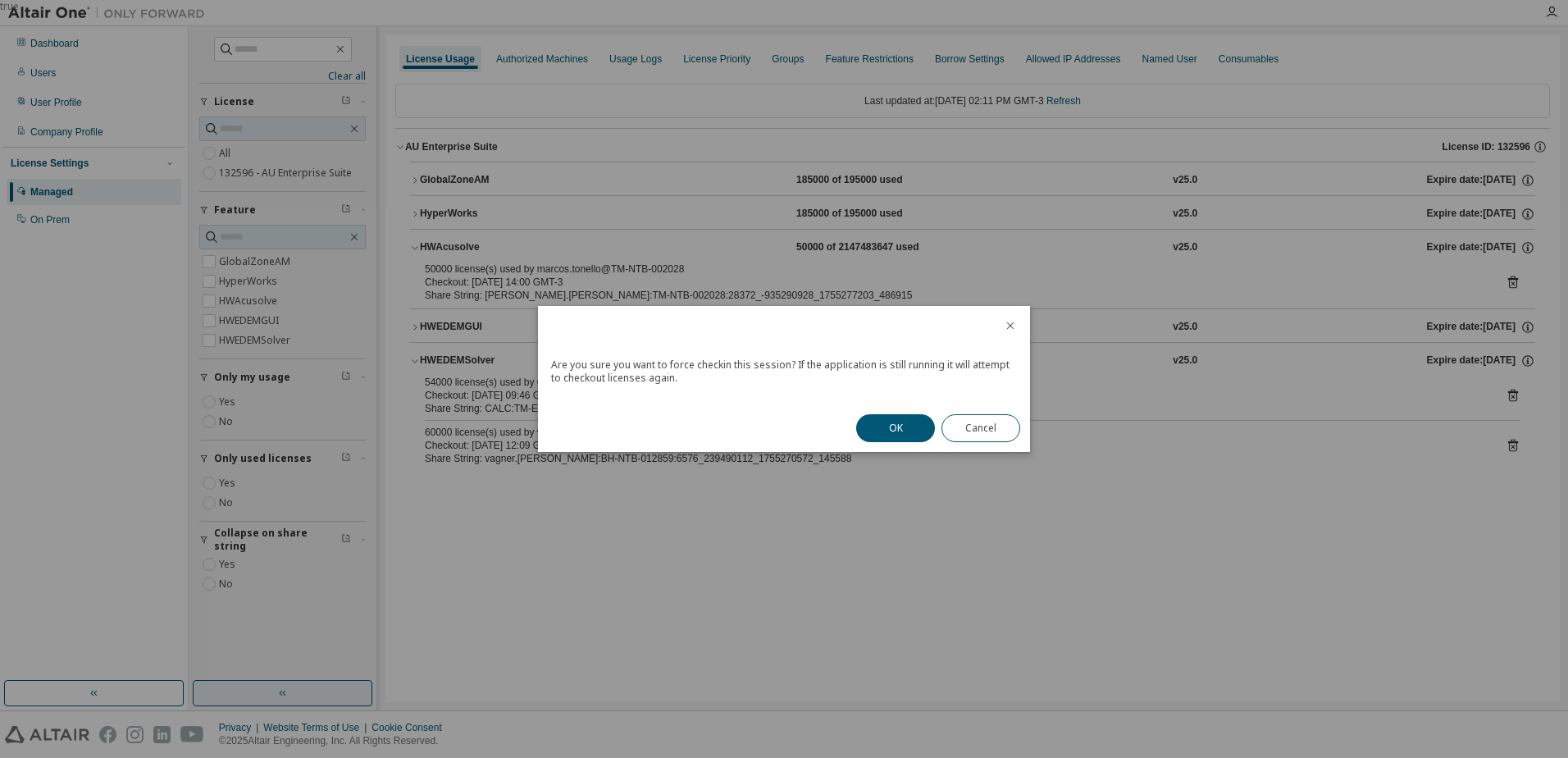
drag, startPoint x: 901, startPoint y: 427, endPoint x: 912, endPoint y: 423, distance: 11.7
click at [901, 428] on button "OK" at bounding box center [896, 428] width 79 height 28
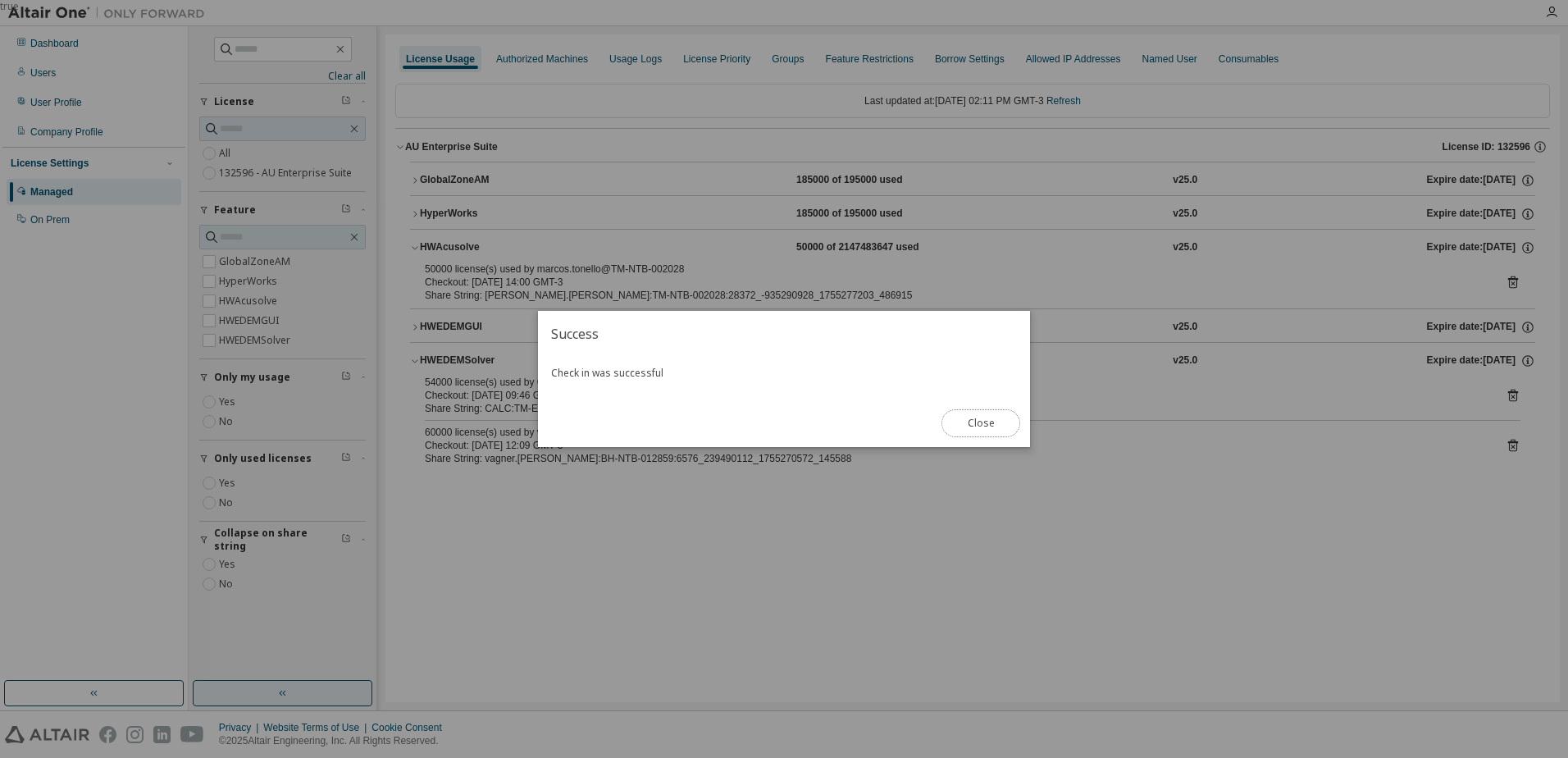
click at [969, 421] on button "Close" at bounding box center [981, 423] width 79 height 28
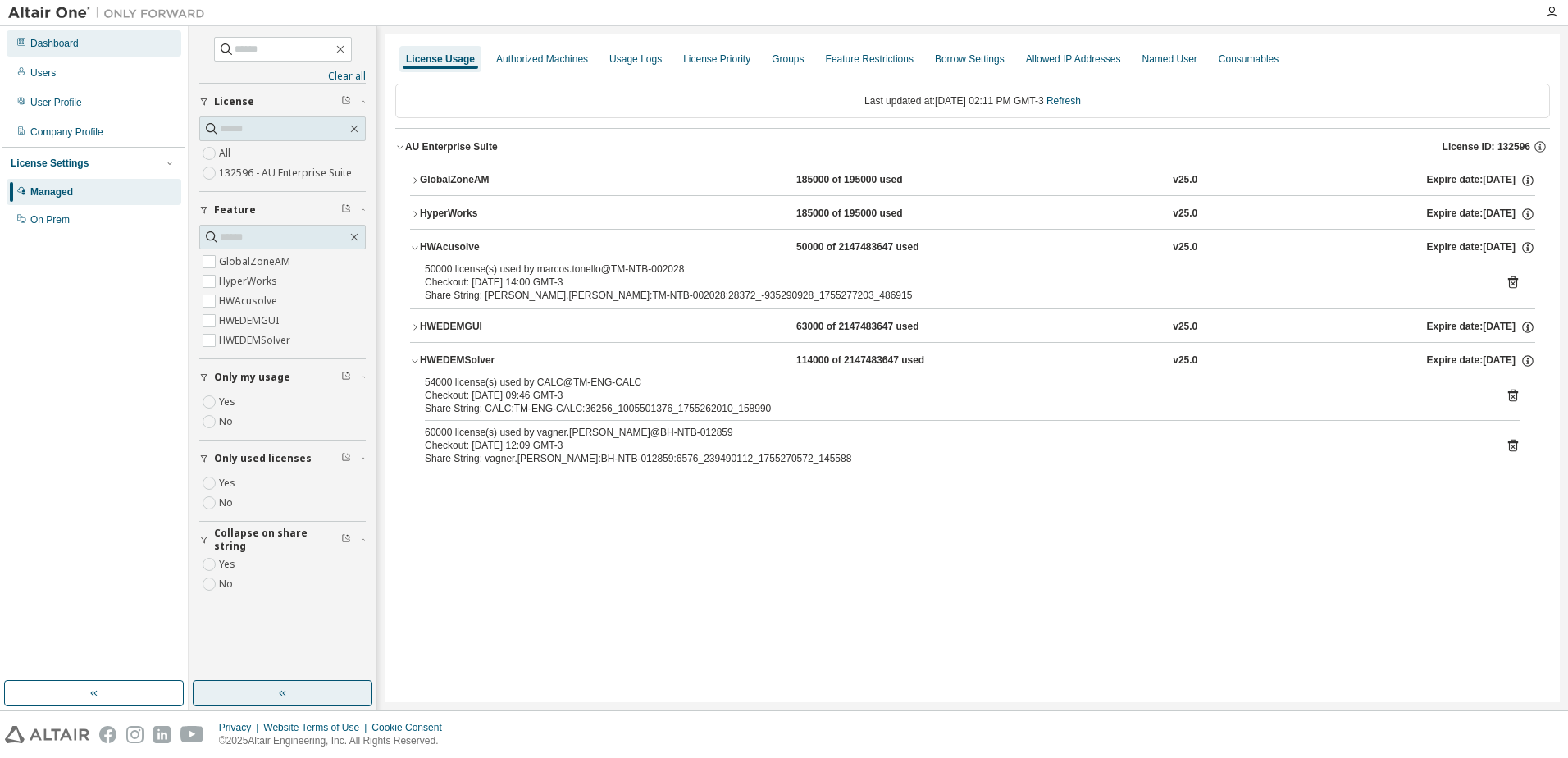
click at [72, 51] on div "Dashboard" at bounding box center [94, 43] width 174 height 27
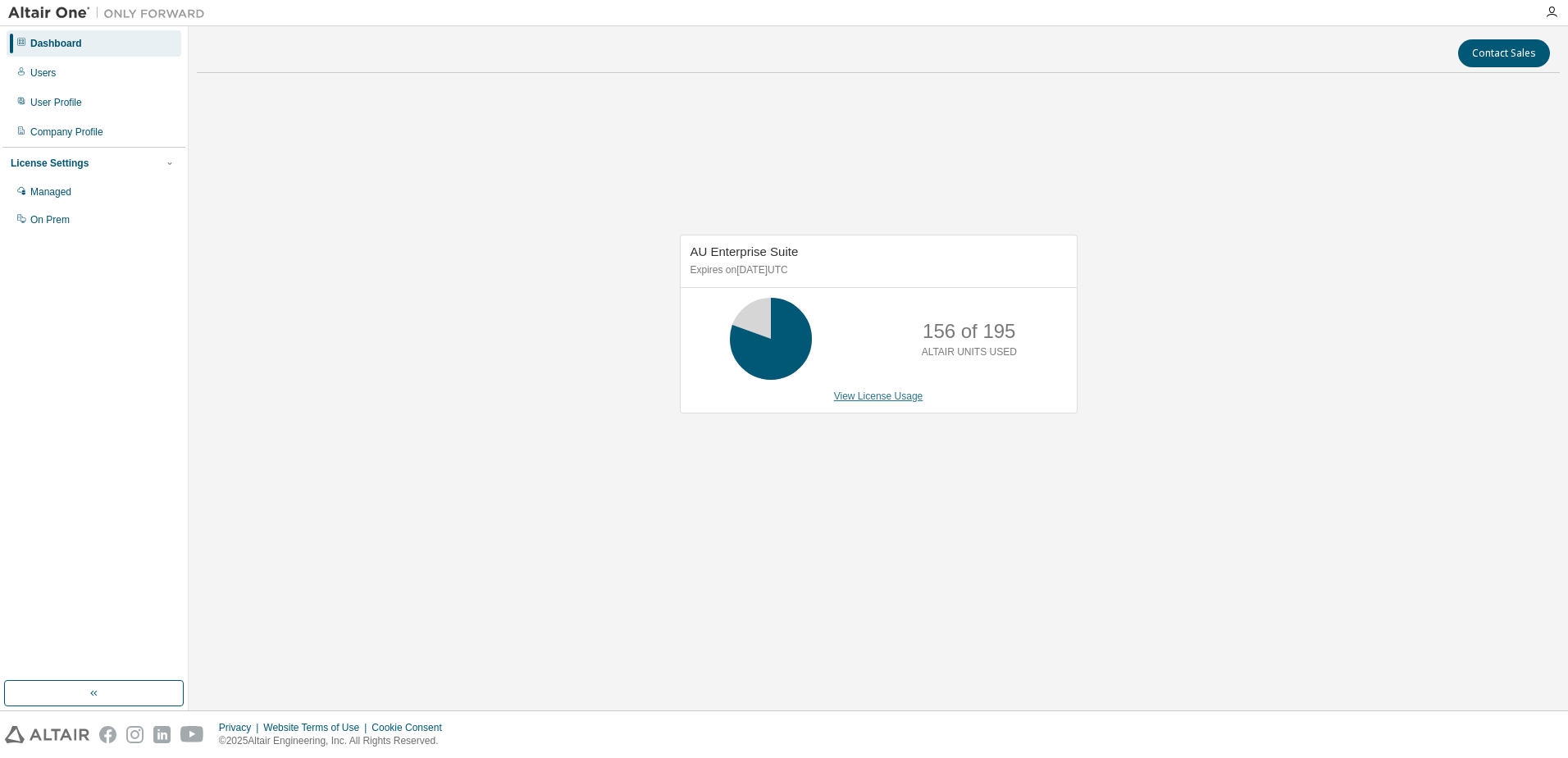
click at [852, 393] on link "View License Usage" at bounding box center [878, 396] width 90 height 12
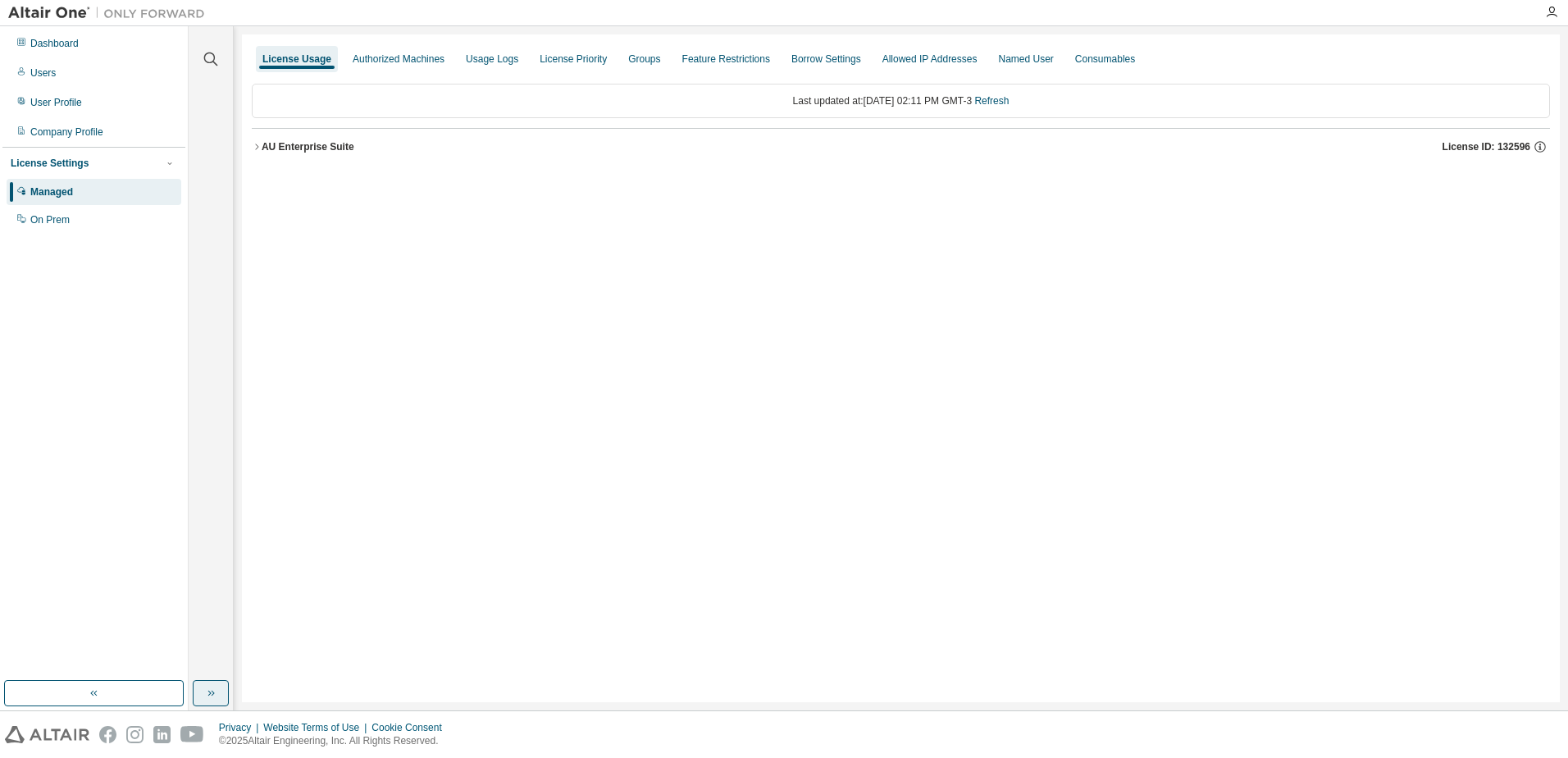
click at [203, 691] on button "button" at bounding box center [211, 693] width 36 height 27
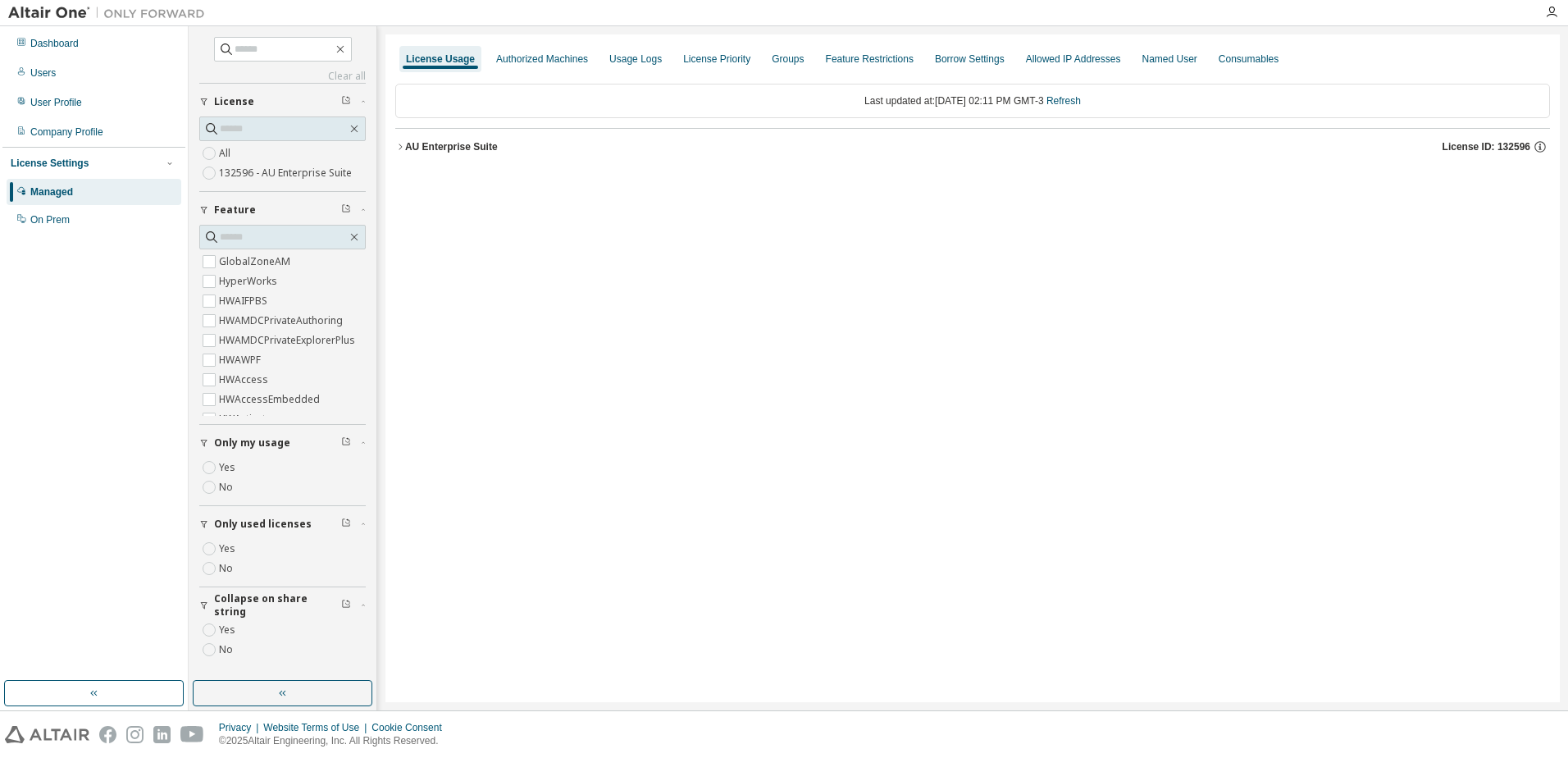
click at [228, 551] on label "Yes" at bounding box center [229, 549] width 20 height 20
click at [478, 150] on div at bounding box center [972, 153] width 1154 height 49
click at [466, 160] on button "AU Enterprise Suite License ID: 132596" at bounding box center [972, 147] width 1154 height 36
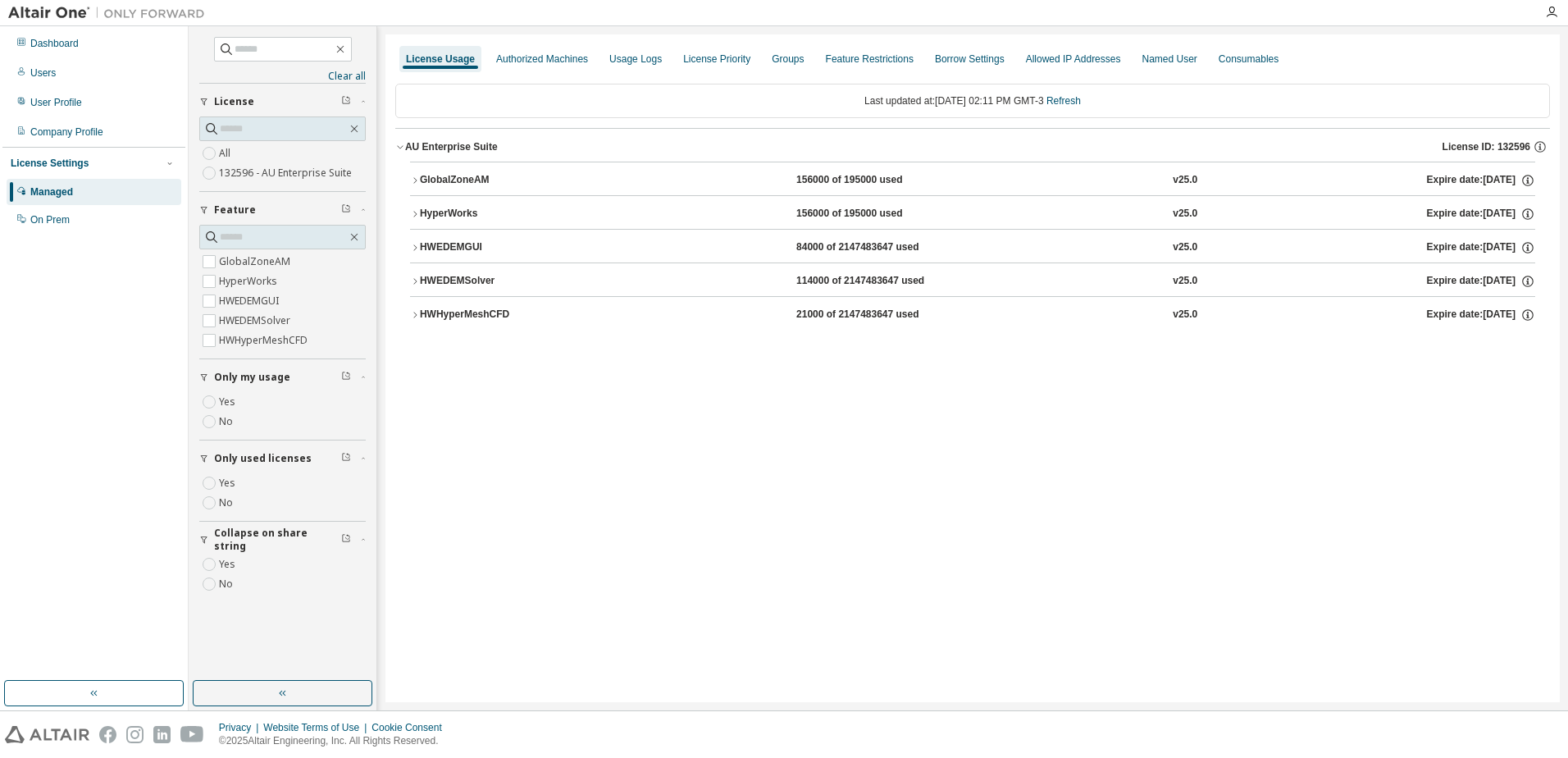
click at [494, 241] on div "HWEDEMGUI" at bounding box center [494, 247] width 148 height 15
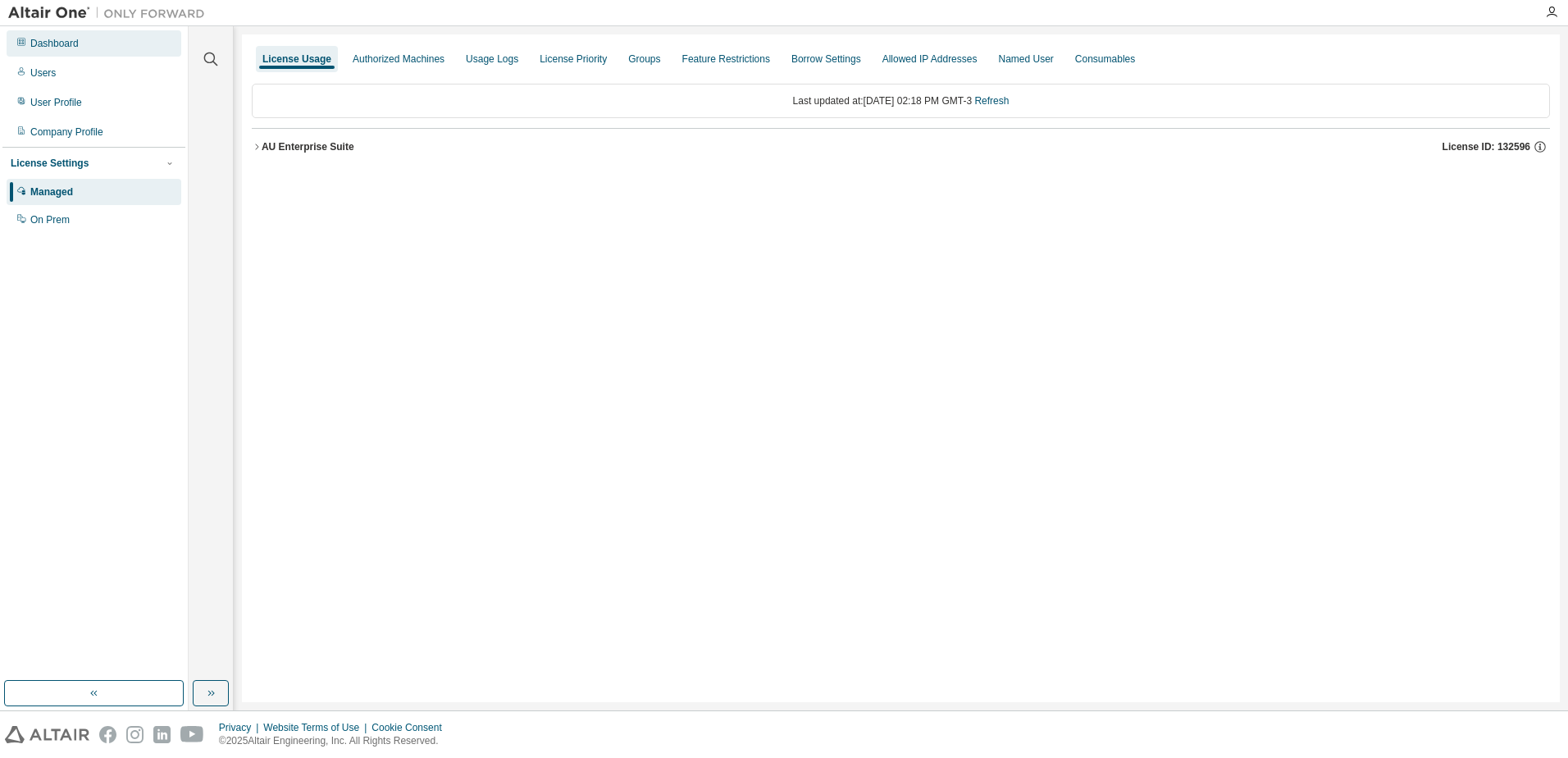
click at [55, 54] on div "Dashboard" at bounding box center [94, 43] width 174 height 27
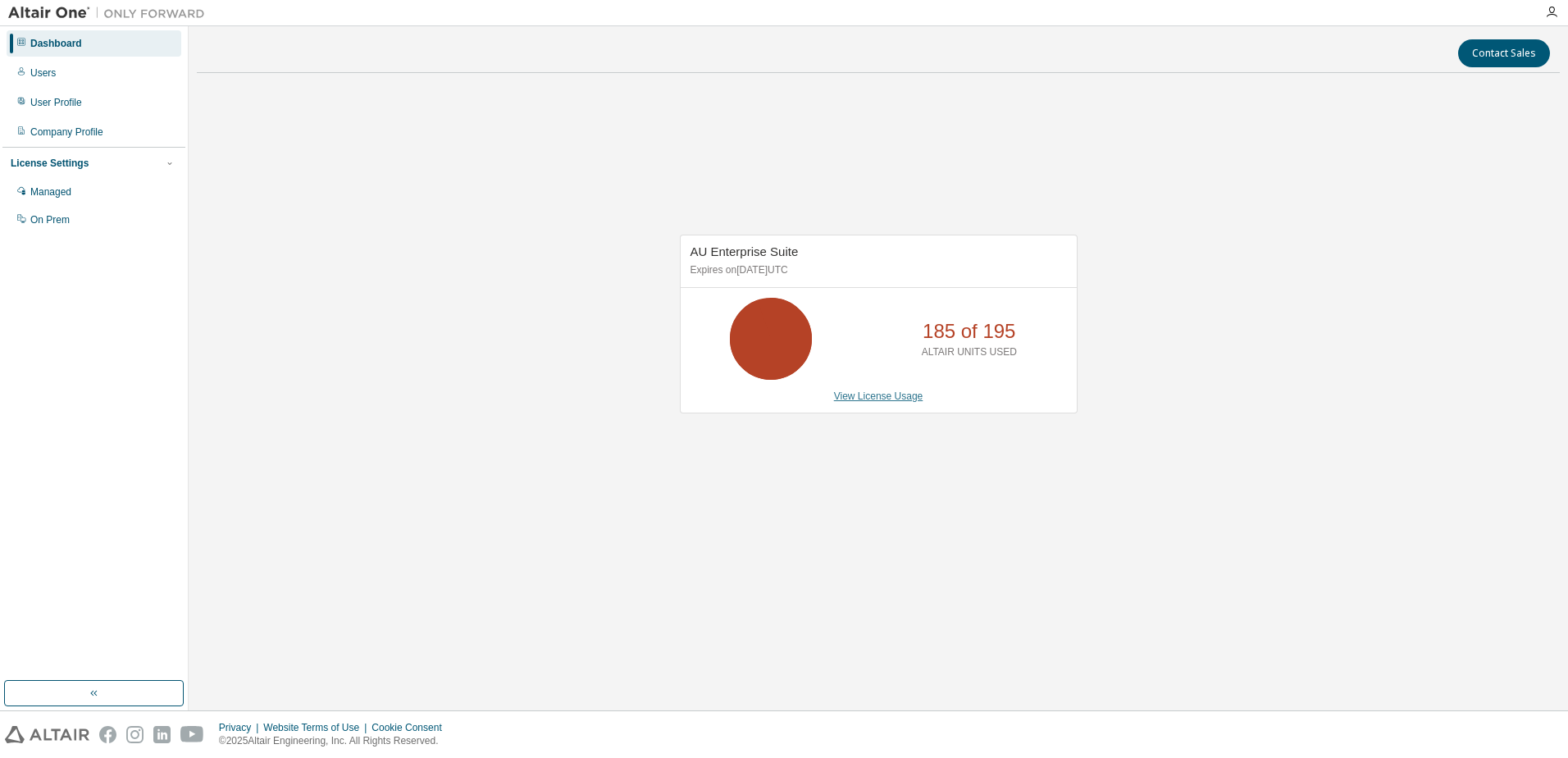
click at [888, 395] on link "View License Usage" at bounding box center [878, 396] width 90 height 12
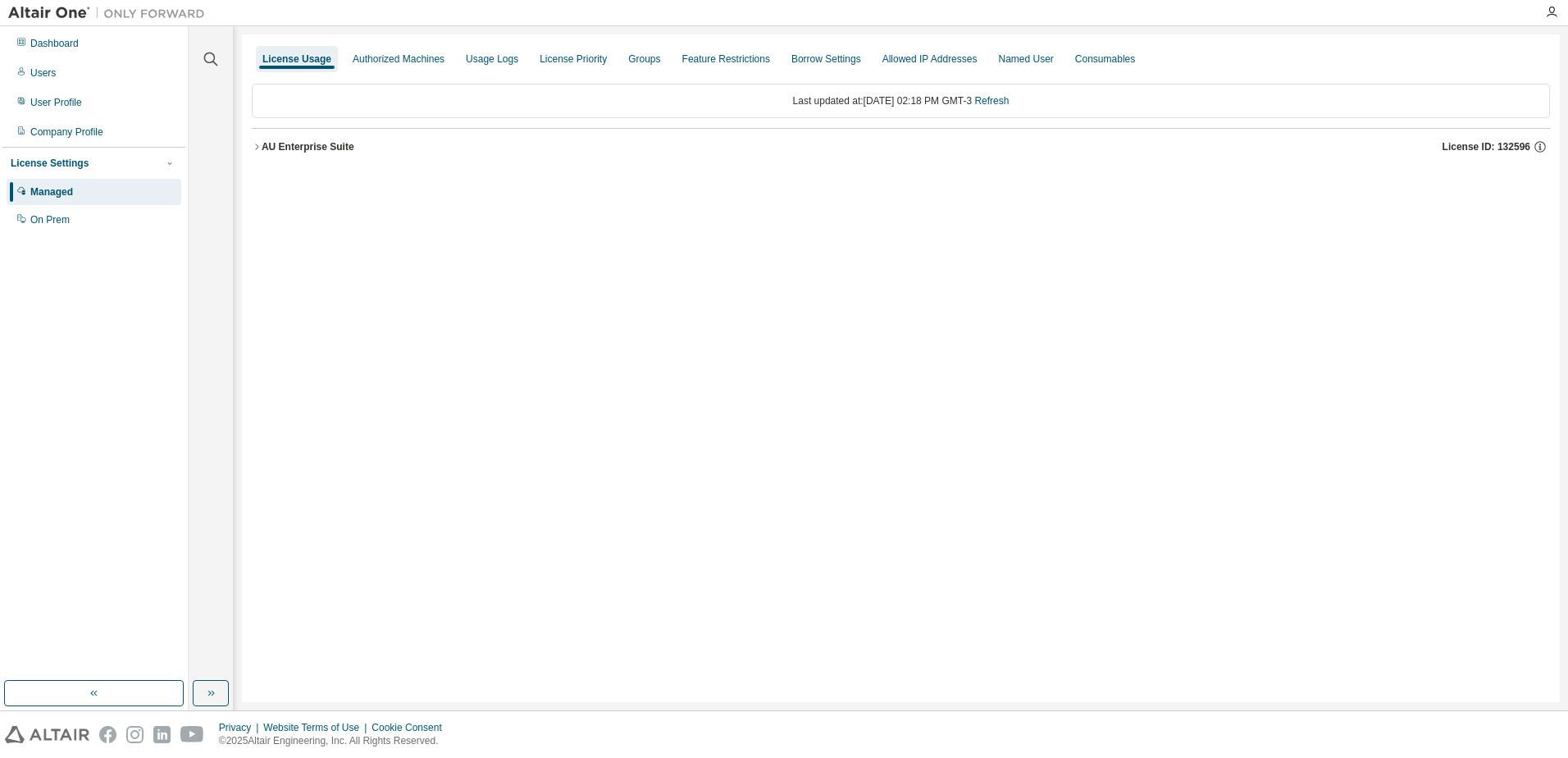
click at [287, 153] on div "AU Enterprise Suite" at bounding box center [307, 146] width 93 height 13
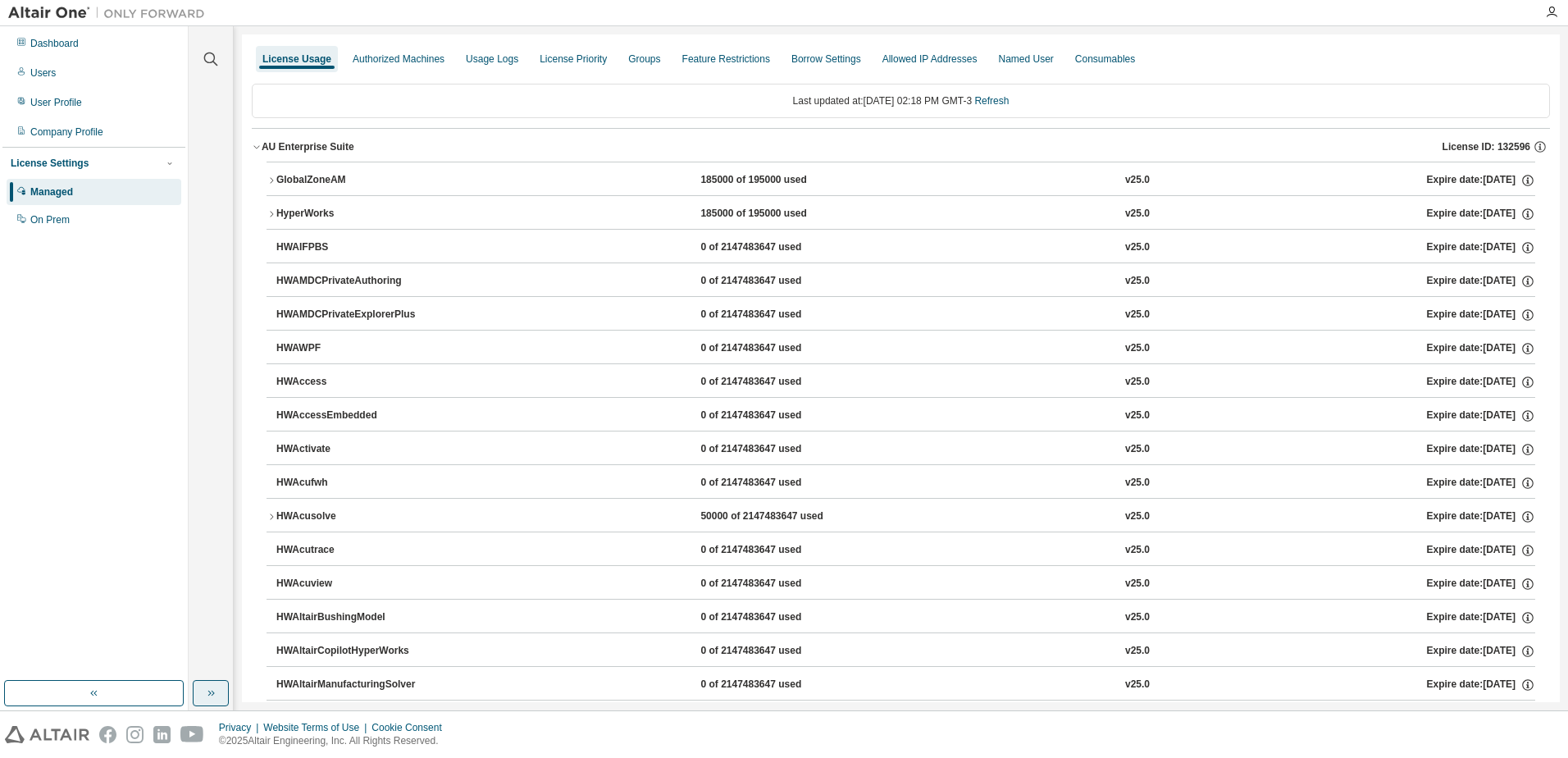
click at [223, 698] on button "button" at bounding box center [211, 693] width 36 height 27
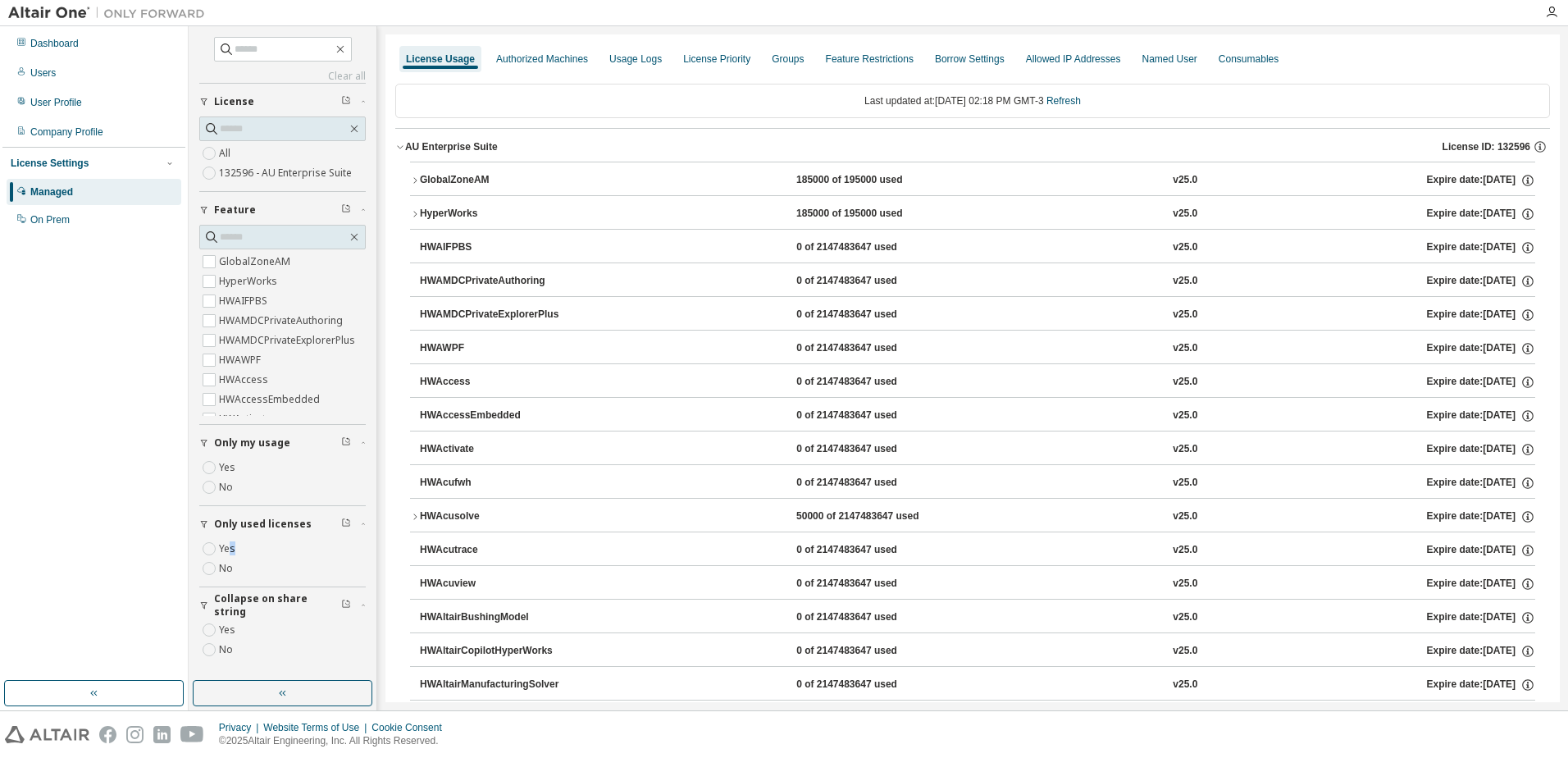
click at [230, 553] on label "Yes" at bounding box center [229, 549] width 20 height 20
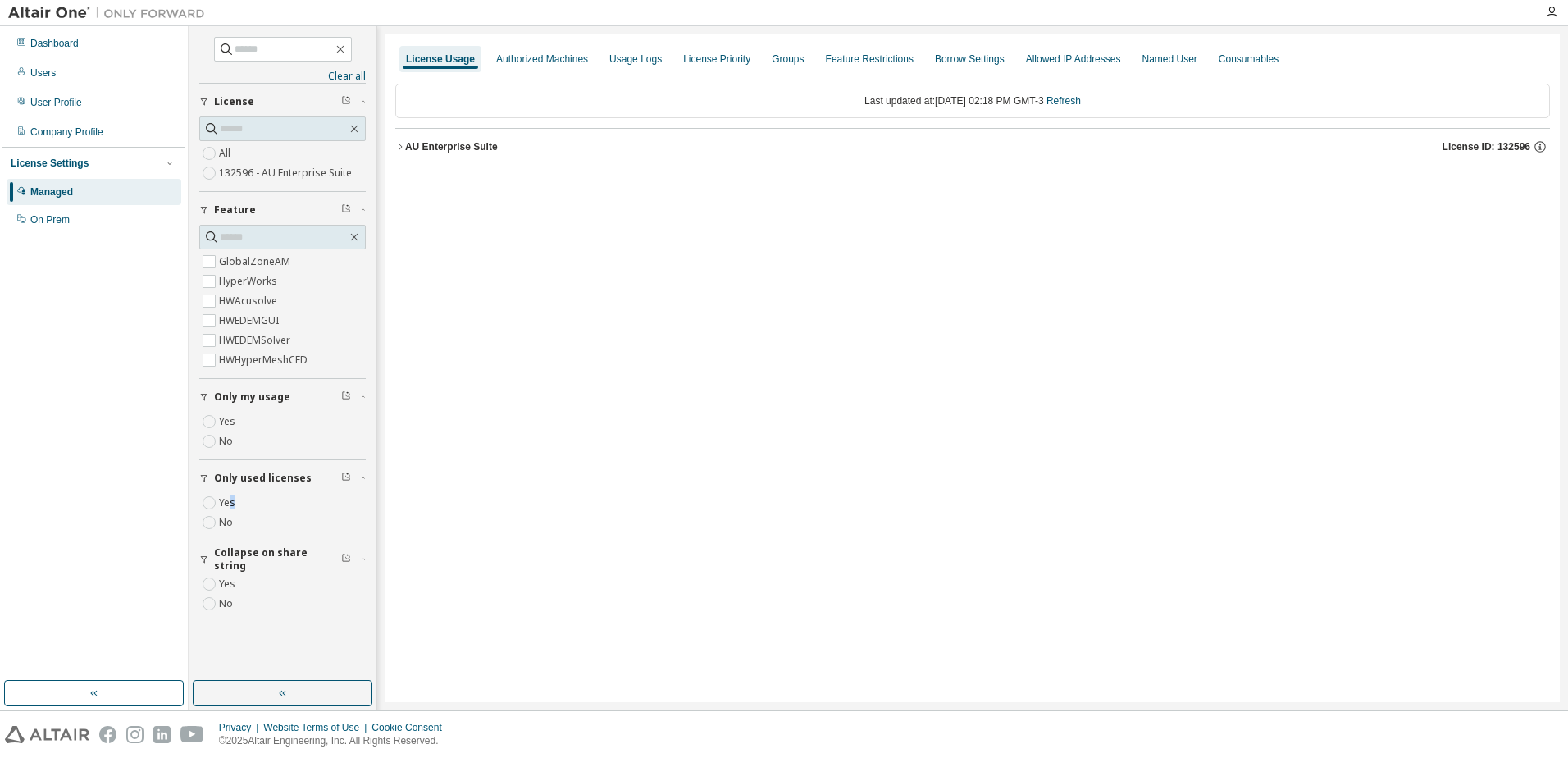
click at [440, 154] on button "AU Enterprise Suite License ID: 132596" at bounding box center [972, 147] width 1154 height 36
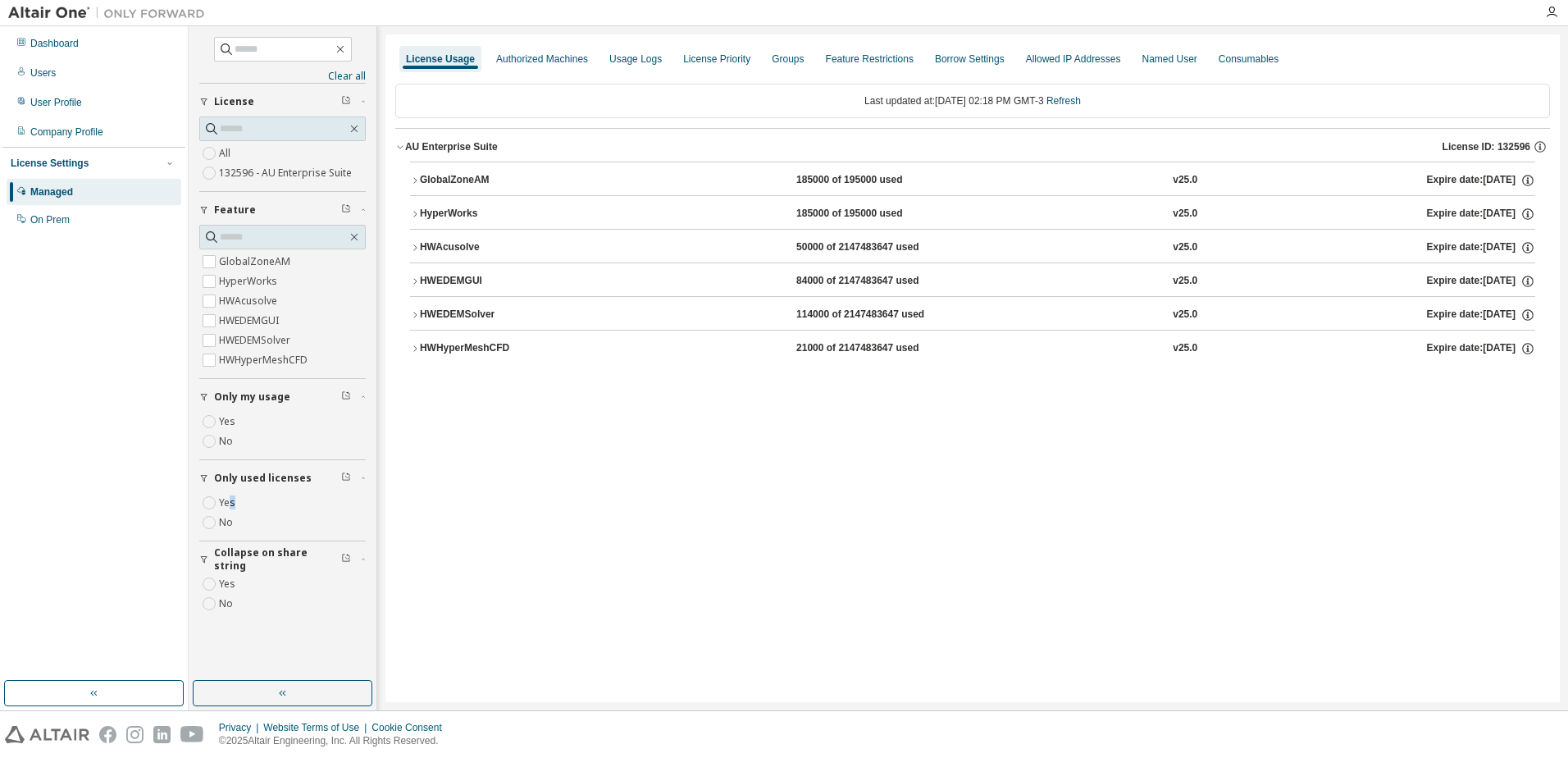
click at [636, 274] on div "HWEDEMGUI 84000 of 2147483647 used v25.0 Expire date: [DATE]" at bounding box center [978, 281] width 1116 height 15
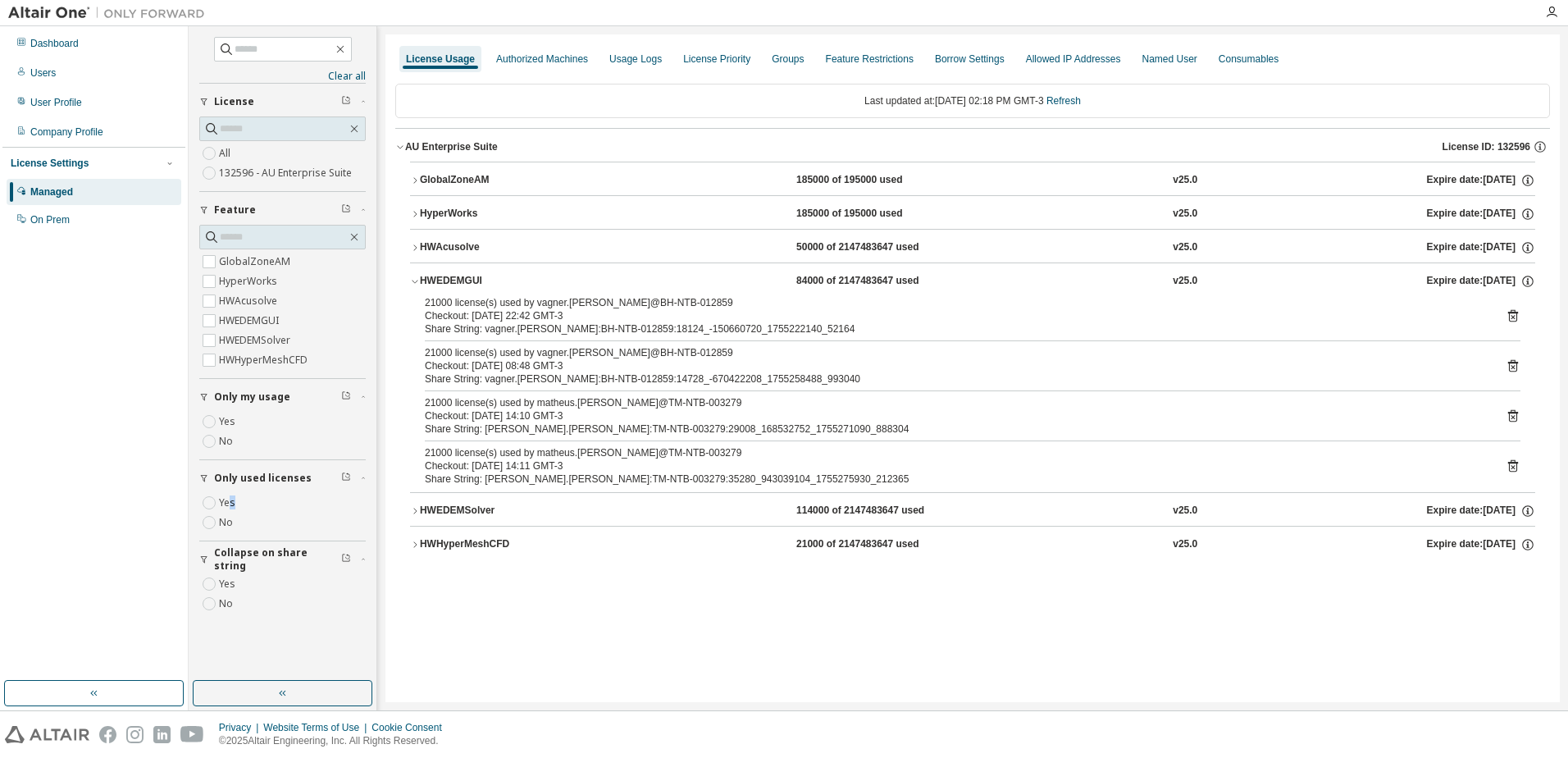
click at [636, 276] on div "HWEDEMGUI 84000 of 2147483647 used v25.0 Expire date: [DATE]" at bounding box center [978, 281] width 1116 height 15
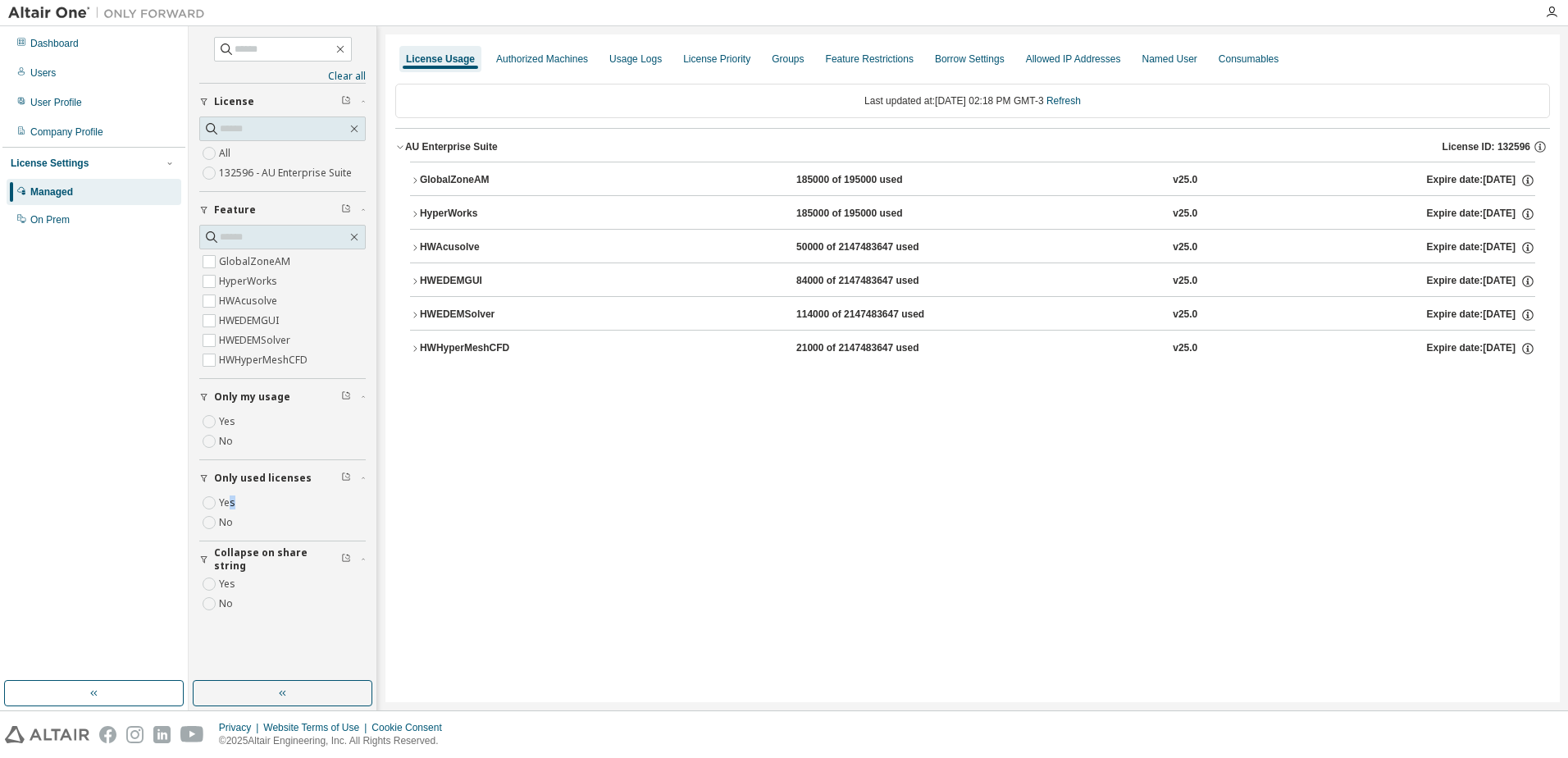
click at [586, 300] on button "HWEDEMSolver 114000 of 2147483647 used v25.0 Expire date: [DATE]" at bounding box center [973, 314] width 1125 height 36
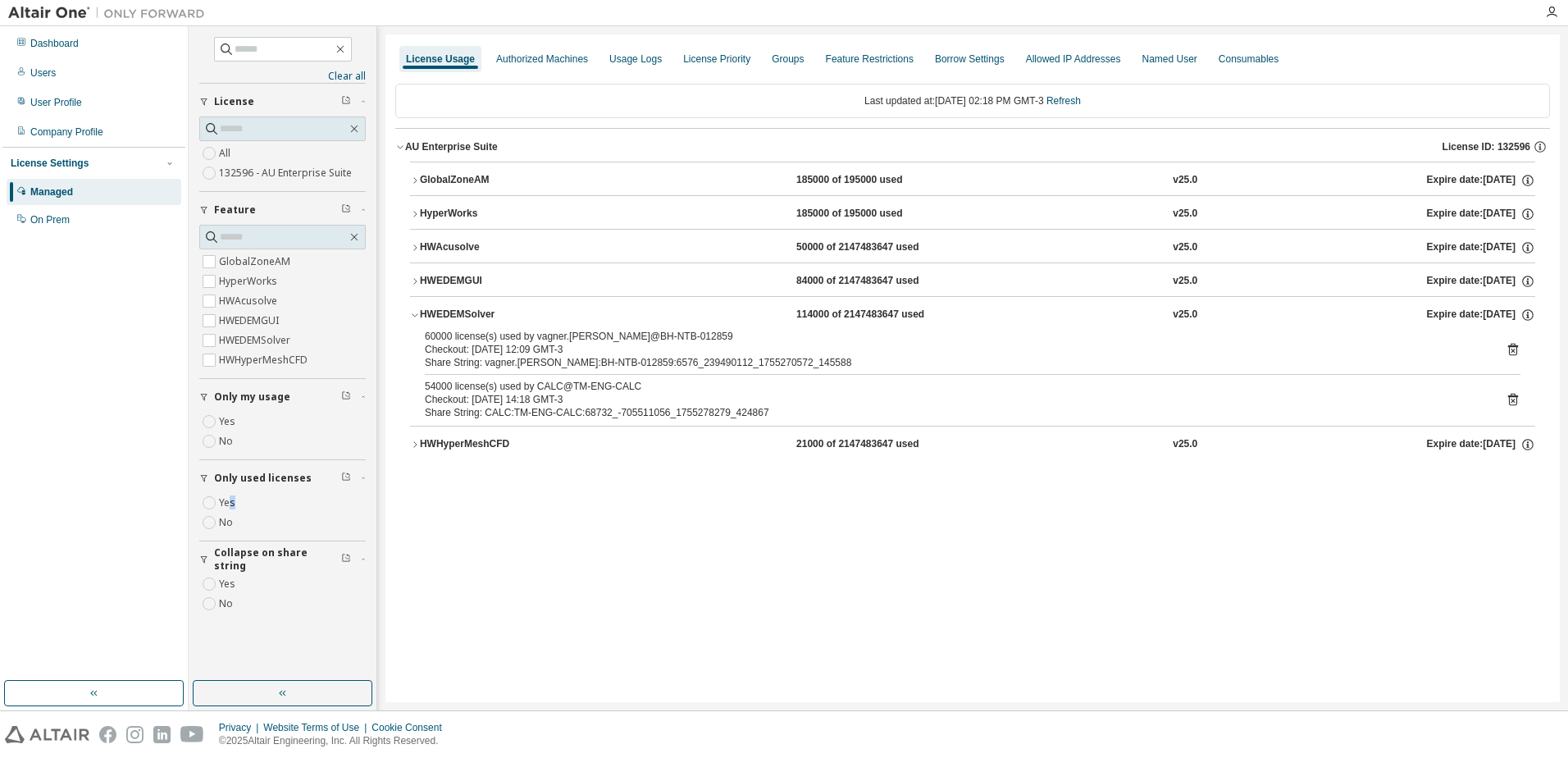
click at [586, 301] on button "HWEDEMSolver 114000 of 2147483647 used v25.0 Expire date: [DATE]" at bounding box center [973, 314] width 1125 height 36
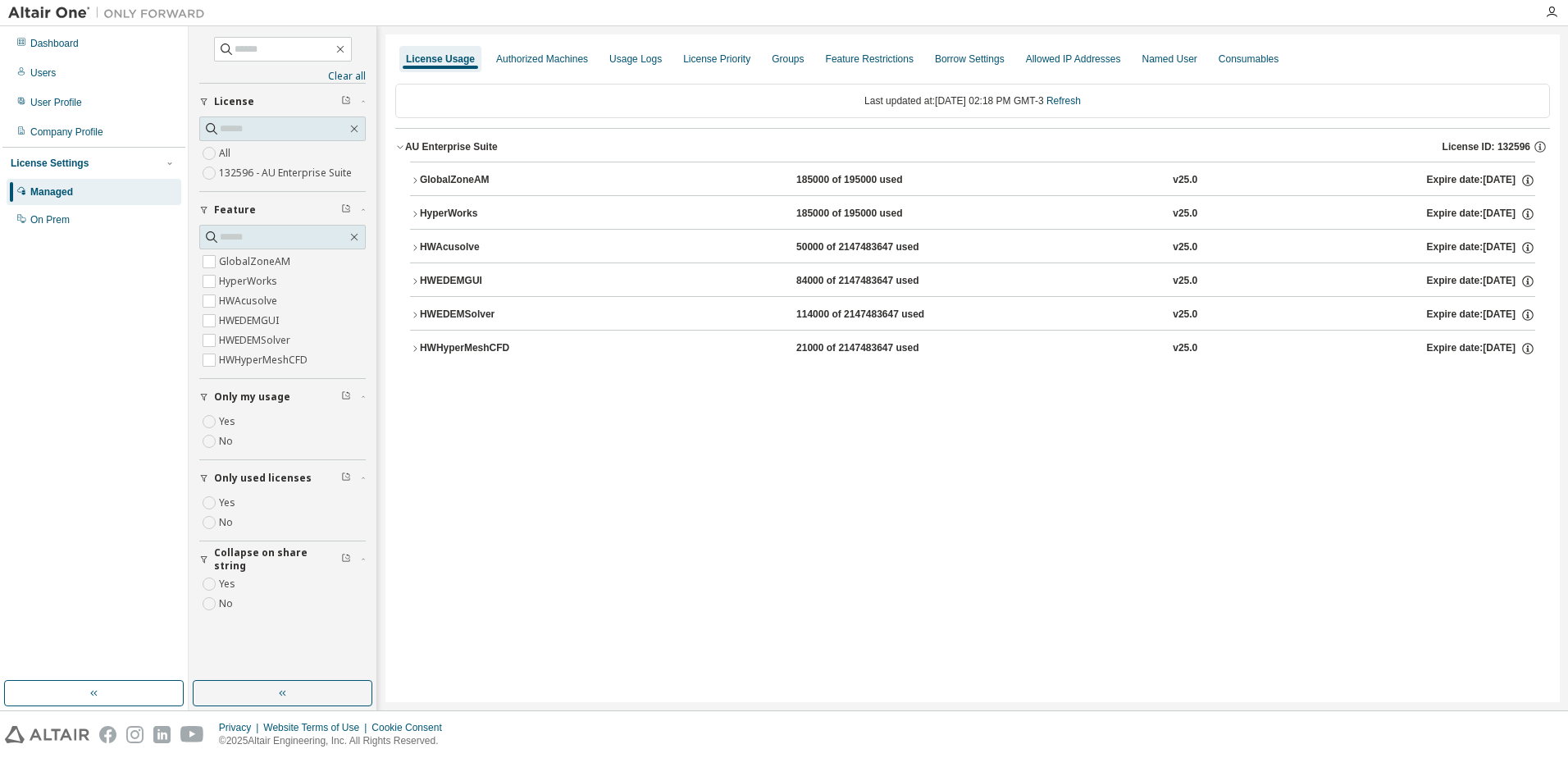
click at [996, 541] on div "License Usage Authorized Machines Usage Logs License Priority Groups Feature Re…" at bounding box center [972, 368] width 1174 height 667
click at [60, 51] on div "Dashboard" at bounding box center [94, 43] width 174 height 27
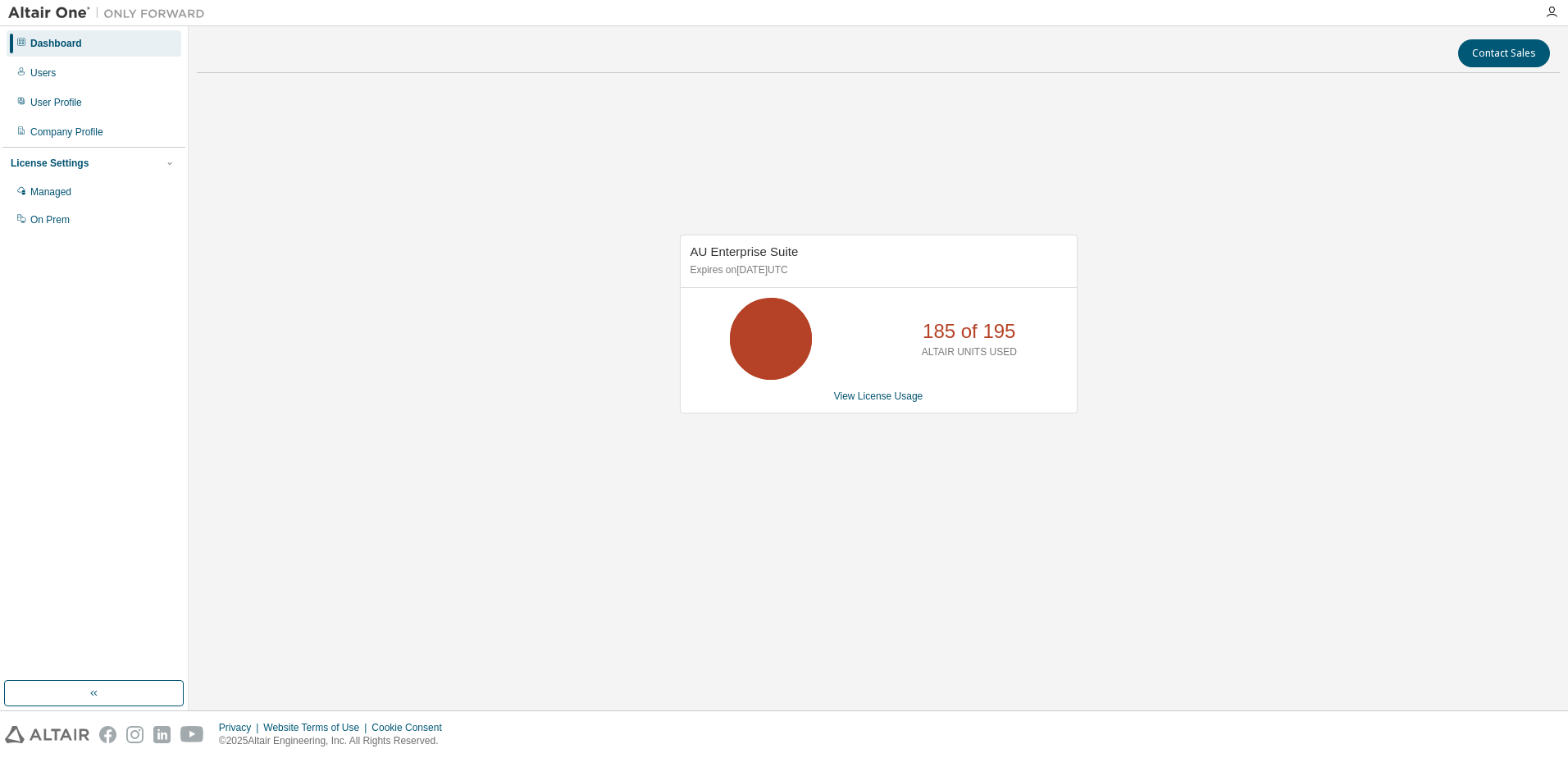
click at [66, 47] on div "Dashboard" at bounding box center [56, 42] width 51 height 13
click at [72, 48] on div "Dashboard" at bounding box center [56, 42] width 51 height 13
click at [67, 69] on div "Users" at bounding box center [94, 73] width 174 height 27
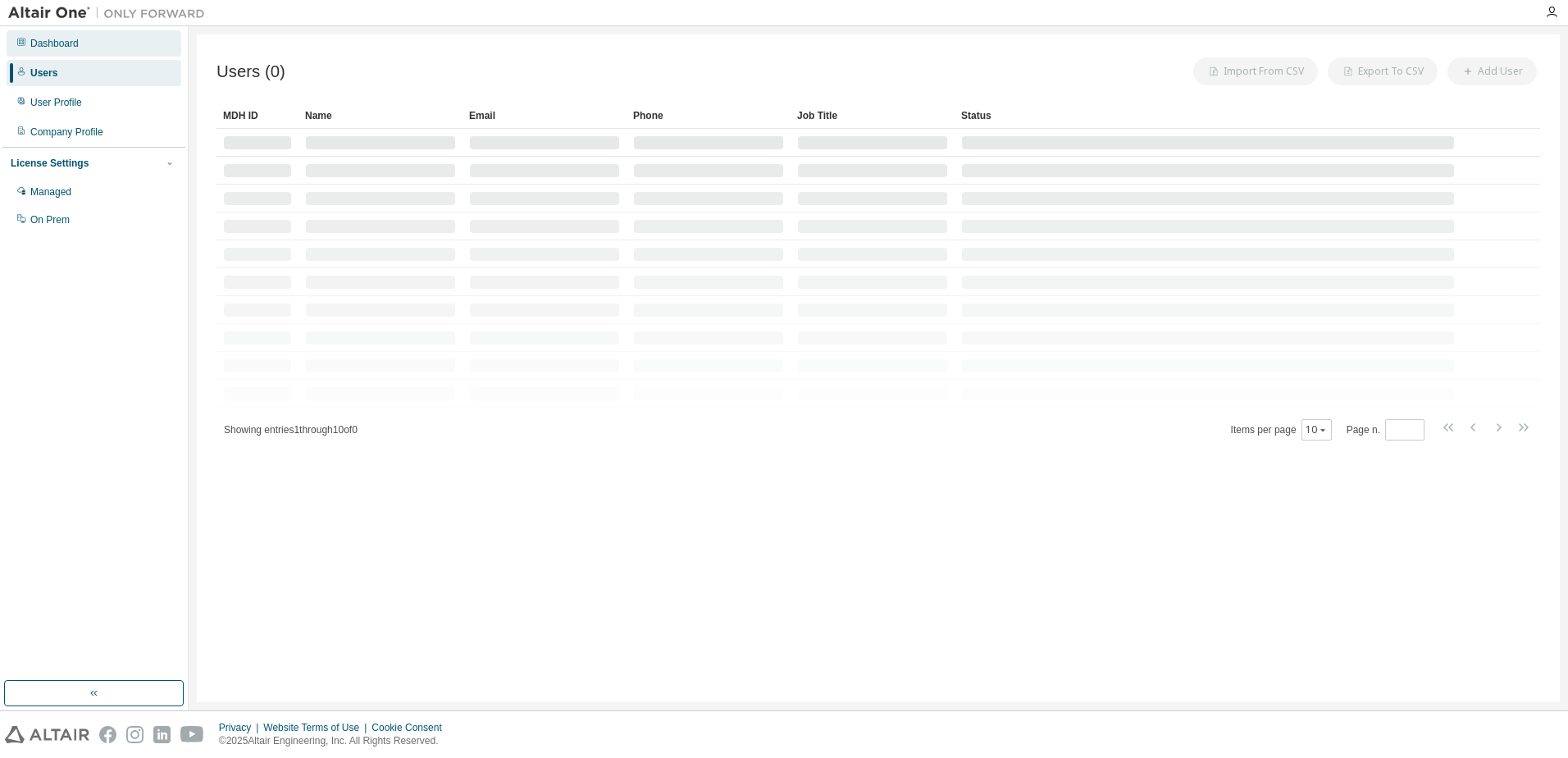
click at [77, 44] on div "Dashboard" at bounding box center [54, 42] width 48 height 13
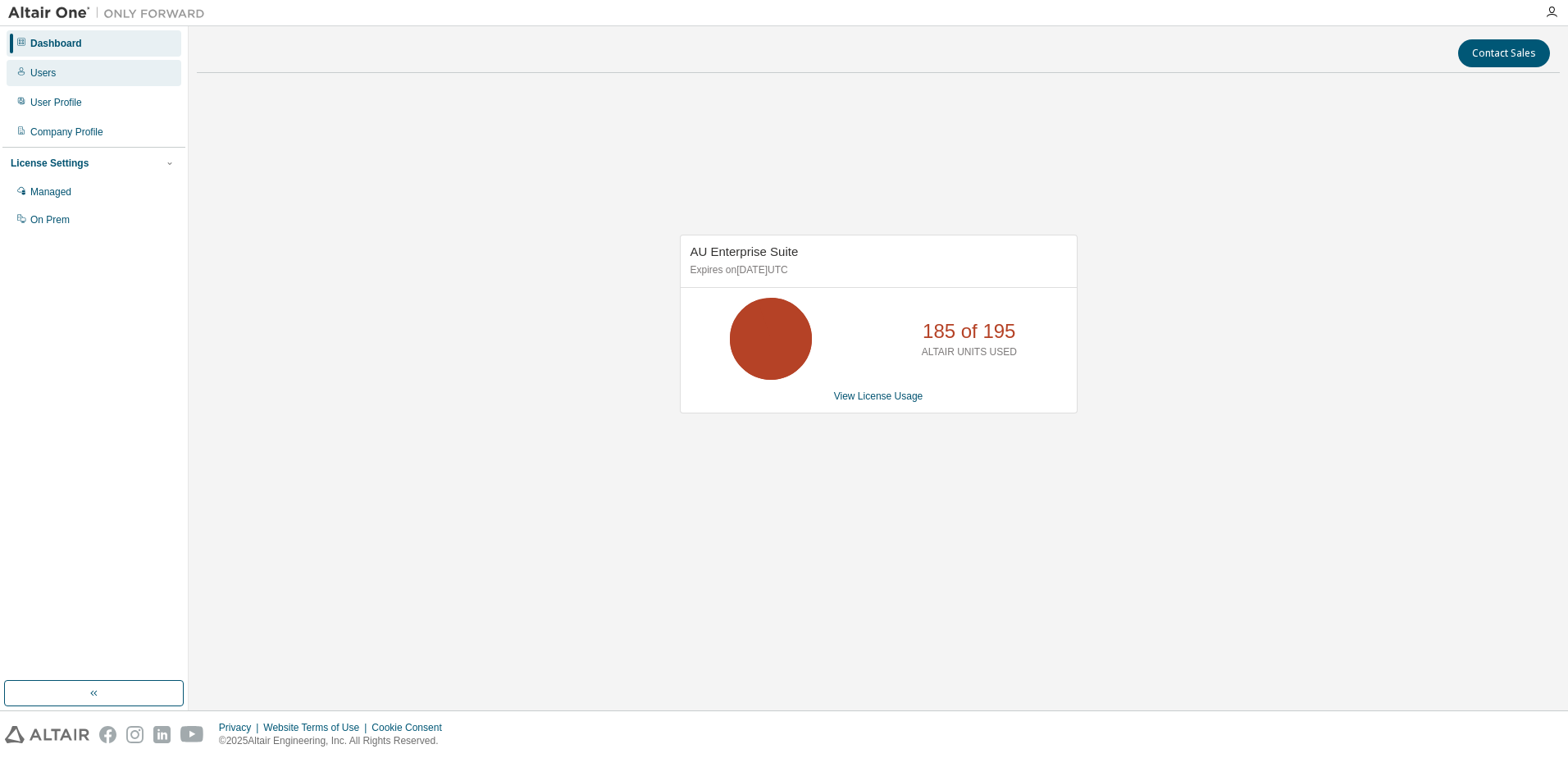
click at [81, 80] on div "Users" at bounding box center [94, 73] width 174 height 27
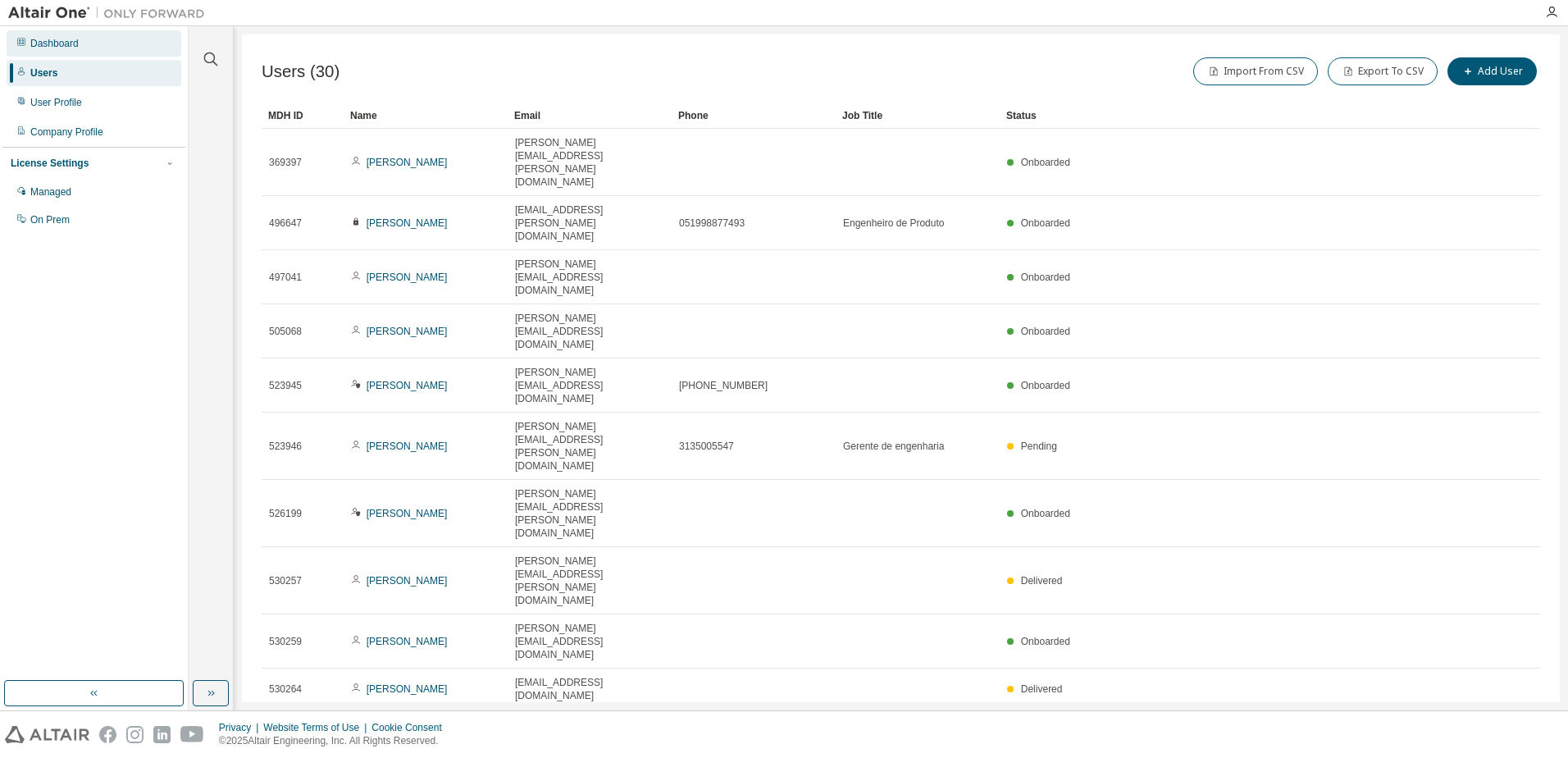
click at [79, 48] on div "Dashboard" at bounding box center [54, 42] width 48 height 13
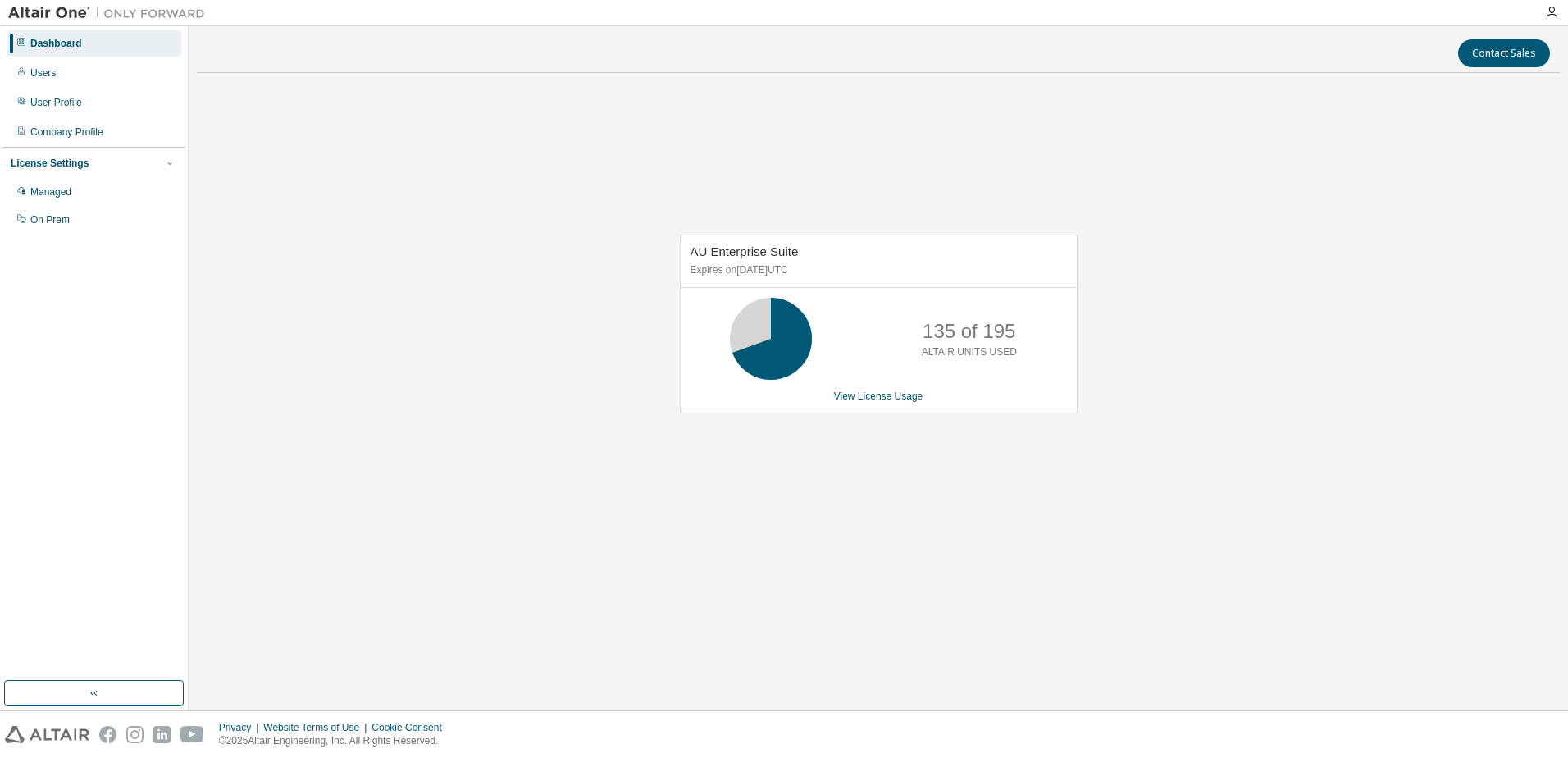
click at [76, 37] on div "Dashboard" at bounding box center [56, 42] width 51 height 13
click at [868, 400] on link "View License Usage" at bounding box center [878, 396] width 90 height 12
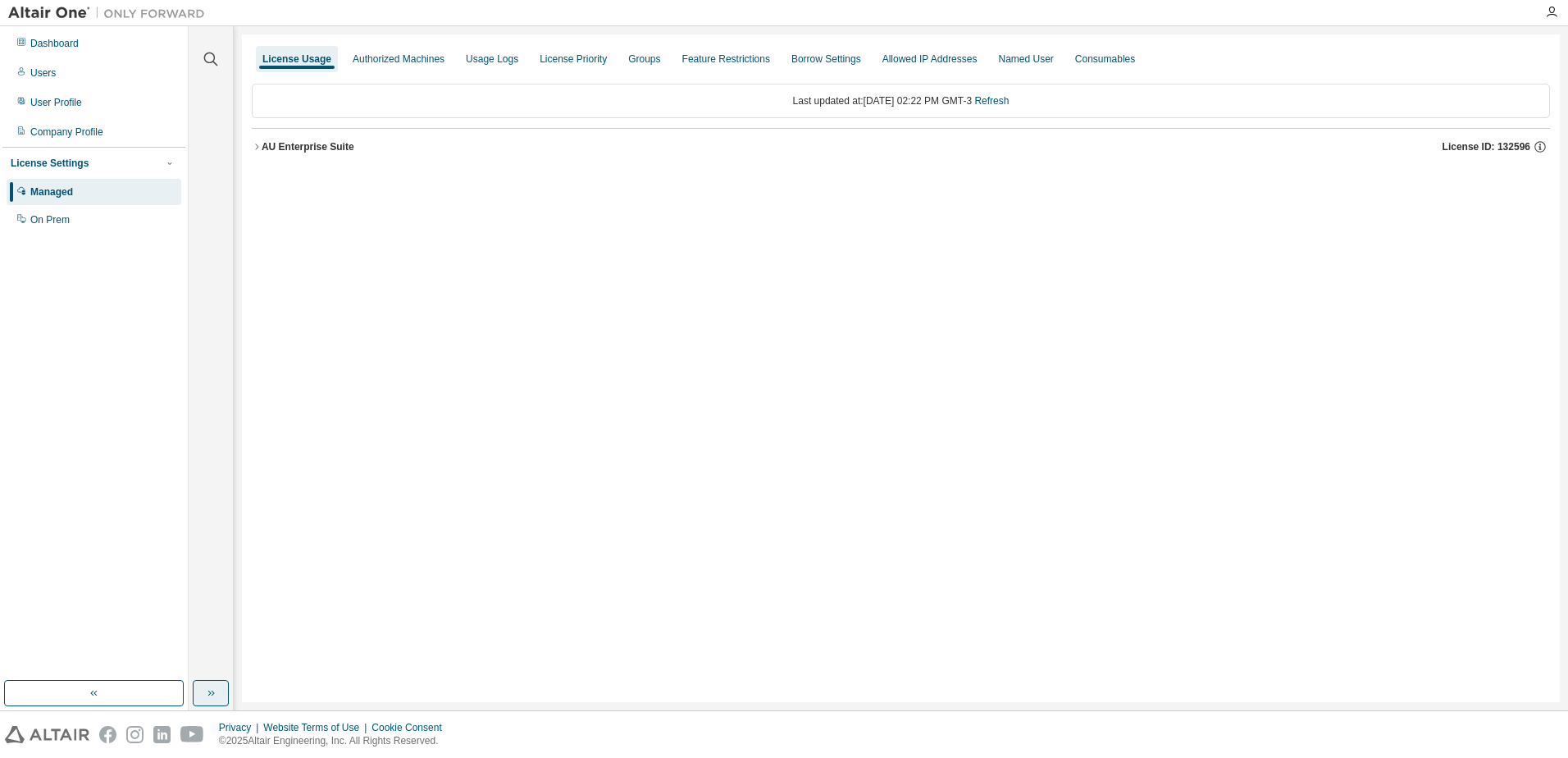
click at [216, 698] on icon "button" at bounding box center [210, 692] width 13 height 13
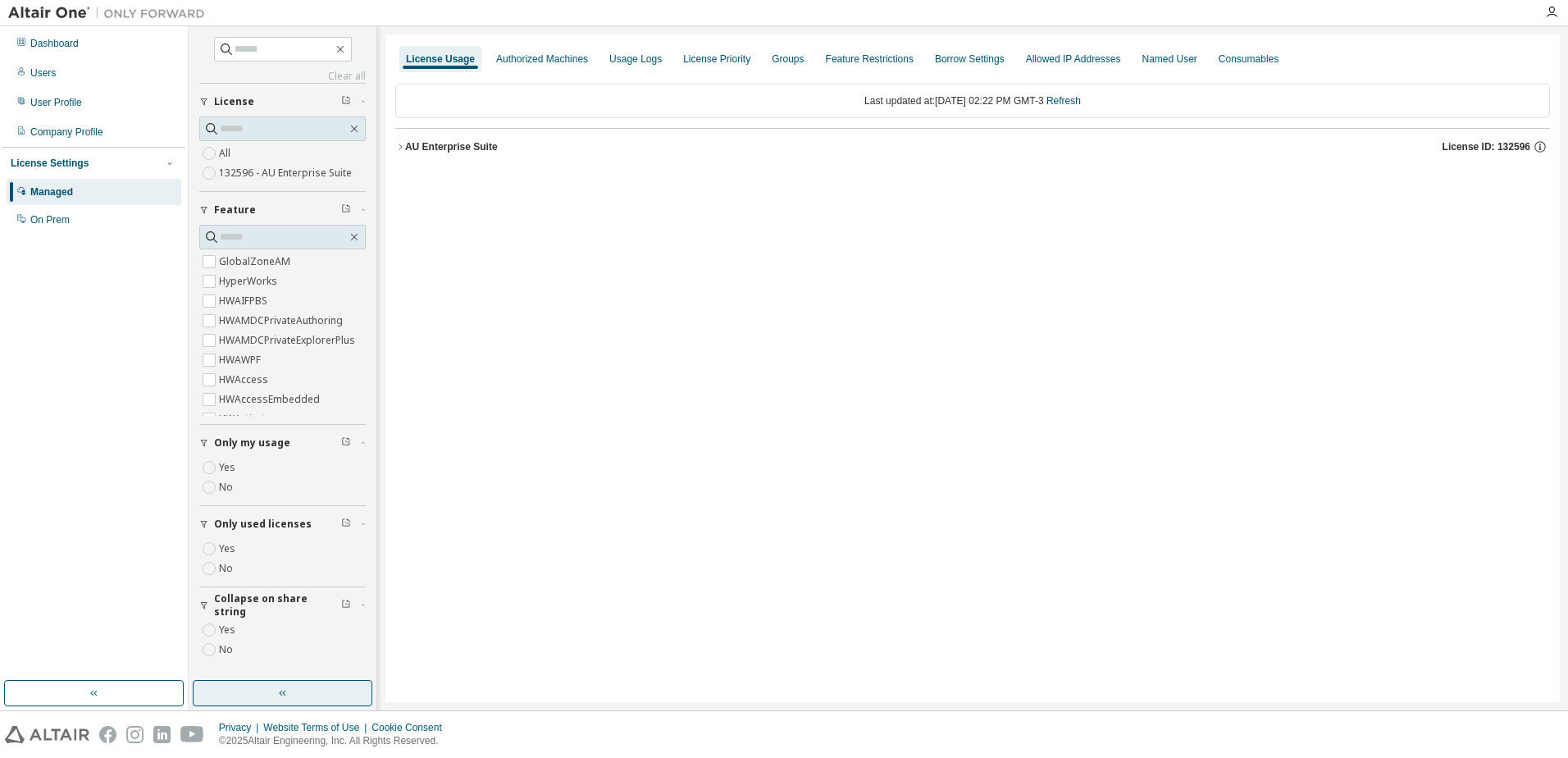
click at [229, 550] on label "Yes" at bounding box center [229, 549] width 20 height 20
click at [407, 154] on div "AU Enterprise Suite License ID: 132596" at bounding box center [978, 146] width 1145 height 15
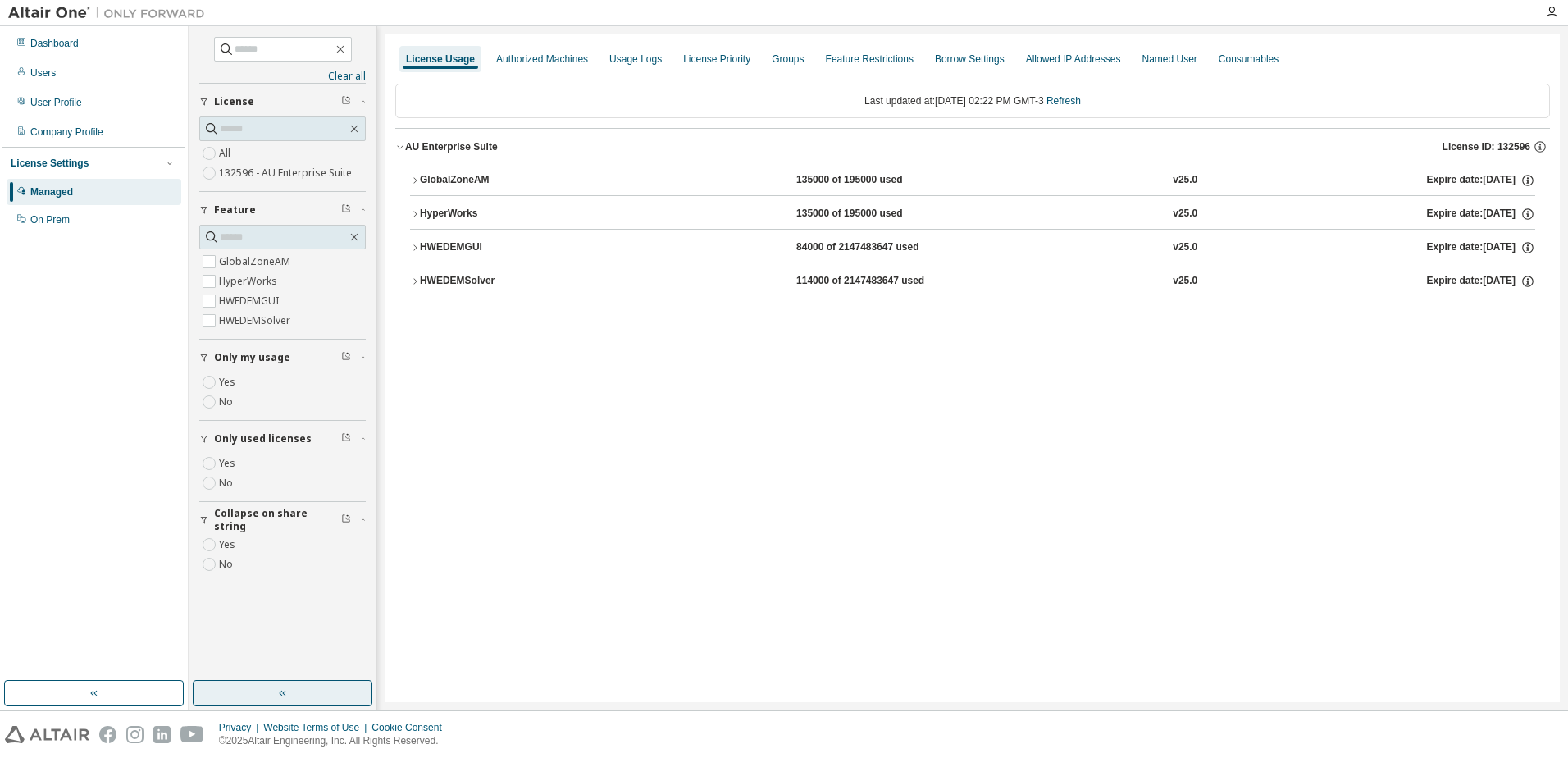
drag, startPoint x: 82, startPoint y: 49, endPoint x: 198, endPoint y: 85, distance: 121.5
click at [82, 49] on div "Dashboard" at bounding box center [94, 43] width 174 height 27
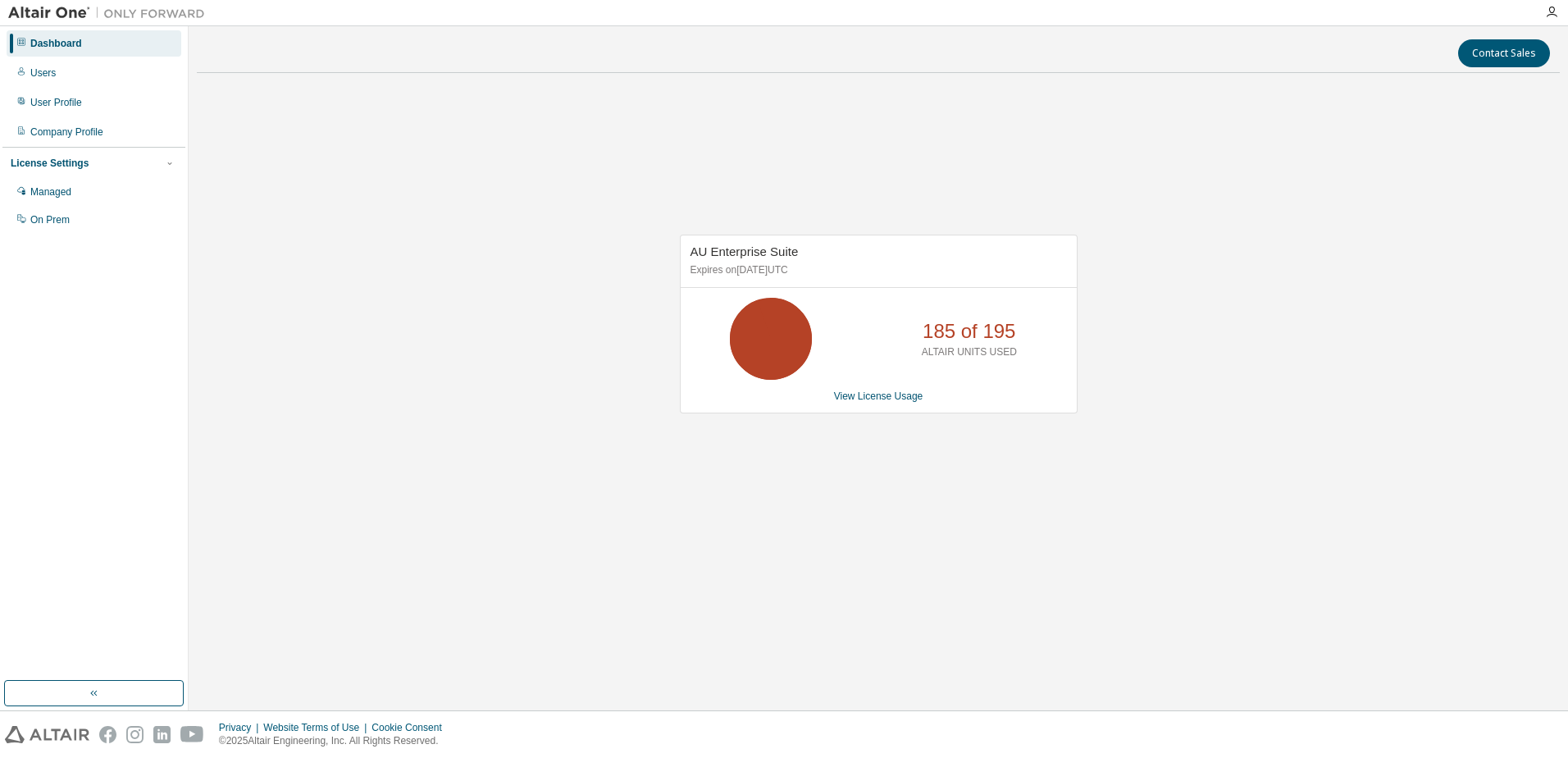
click at [379, 239] on div "AU Enterprise Suite Expires on September 29, 2025 UTC 185 of 195 ALTAIR UNITS U…" at bounding box center [878, 332] width 1363 height 493
